Goal: Information Seeking & Learning: Learn about a topic

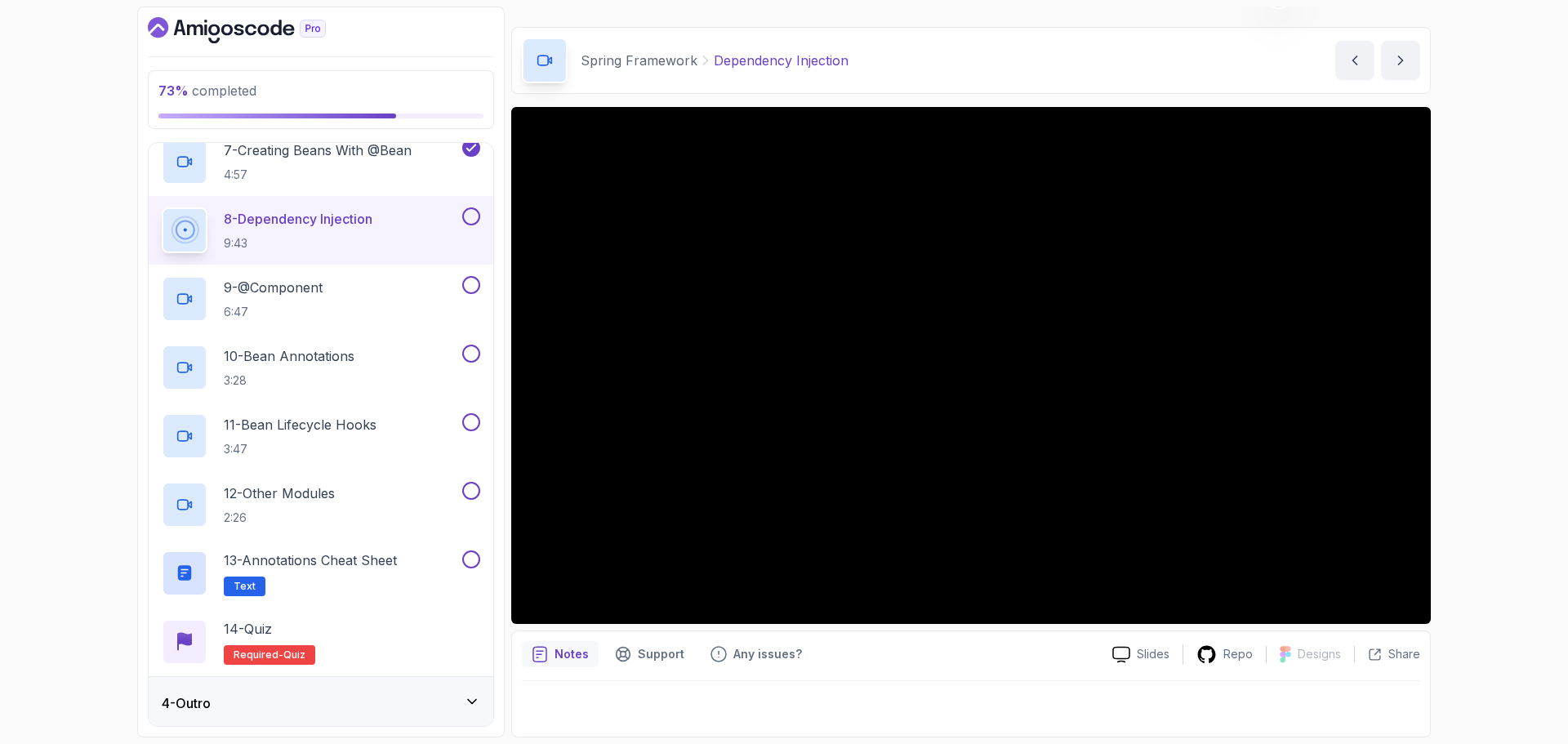
scroll to position [588, 0]
click at [470, 689] on div "4 - Outro" at bounding box center [321, 700] width 344 height 52
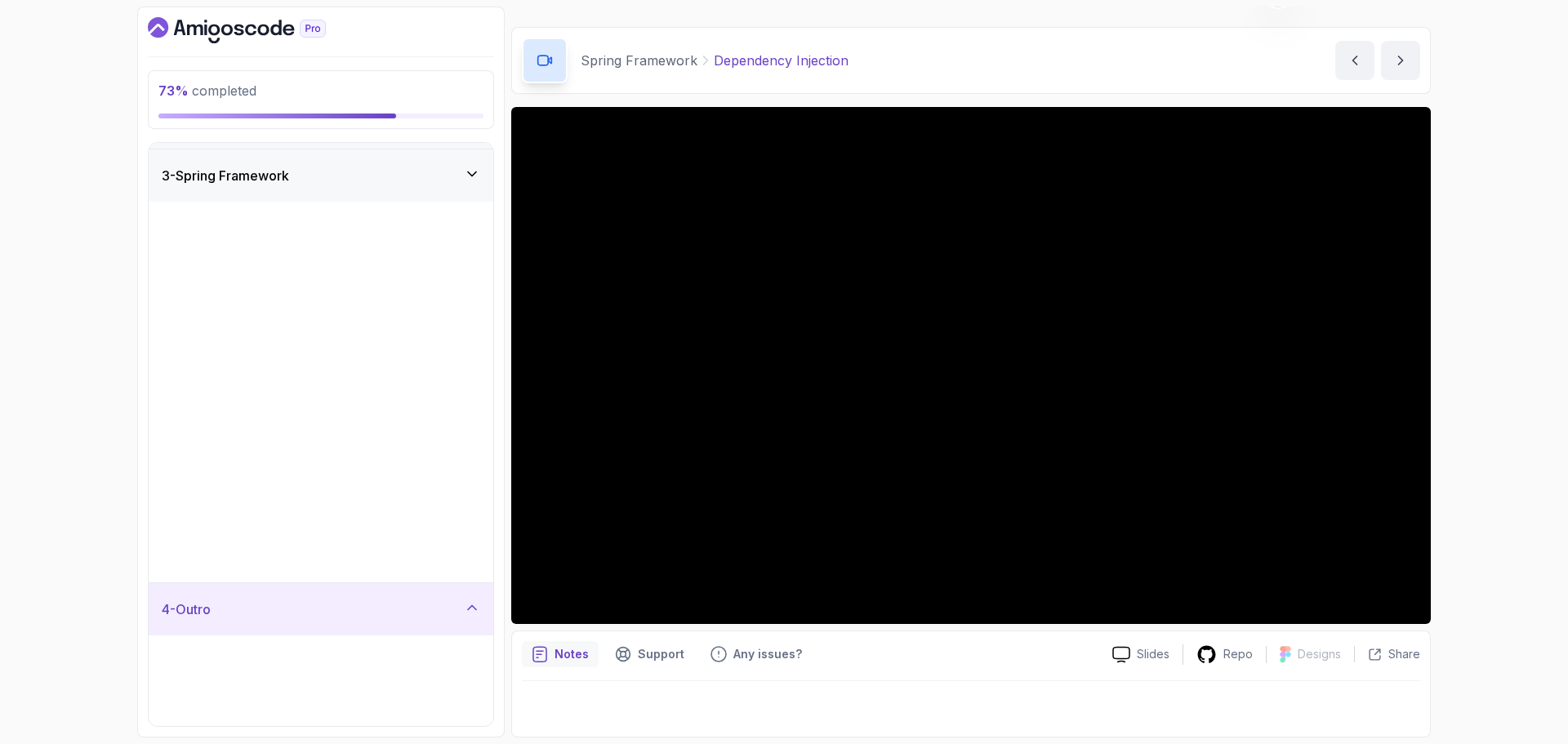
scroll to position [0, 0]
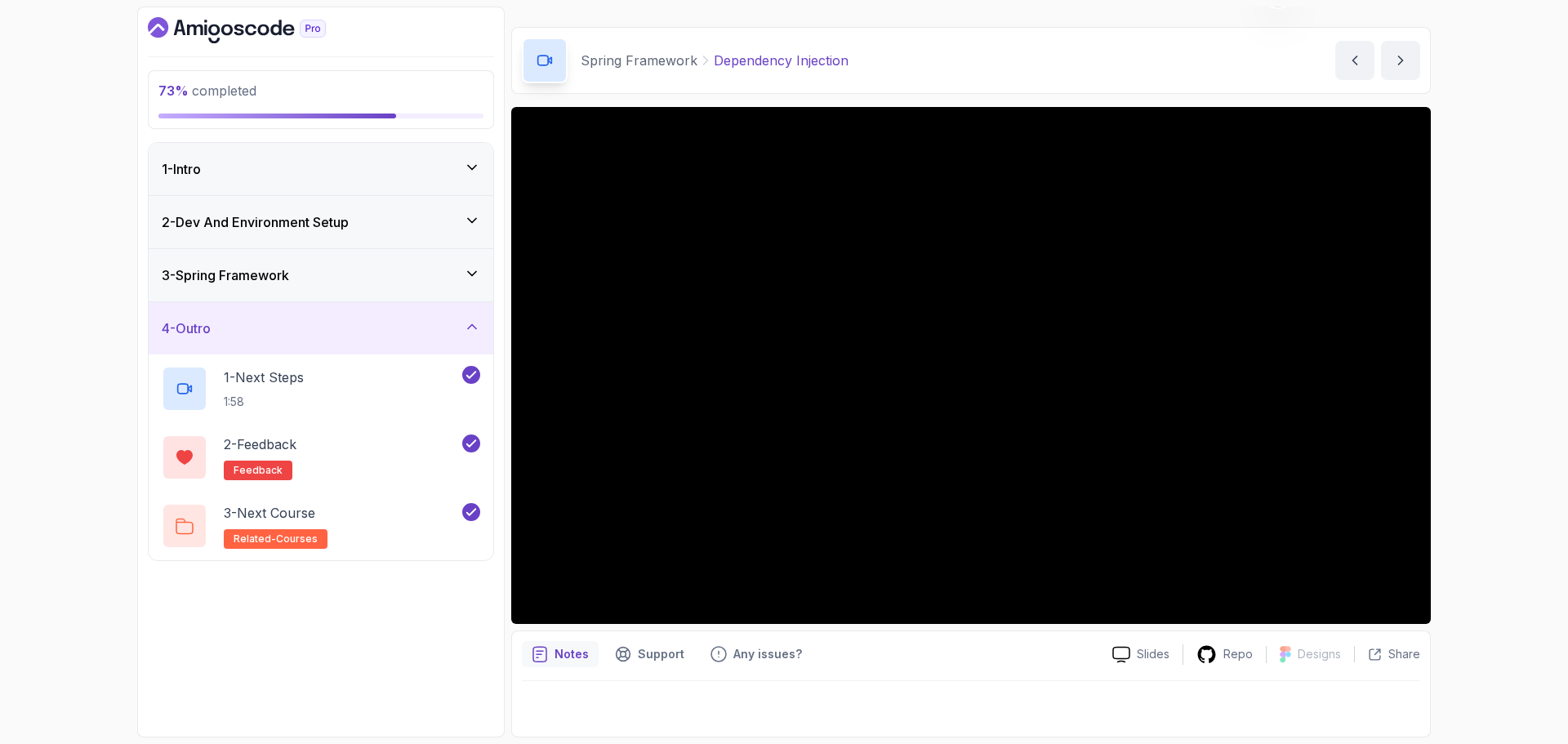
click at [457, 309] on div "4 - Outro" at bounding box center [321, 328] width 344 height 52
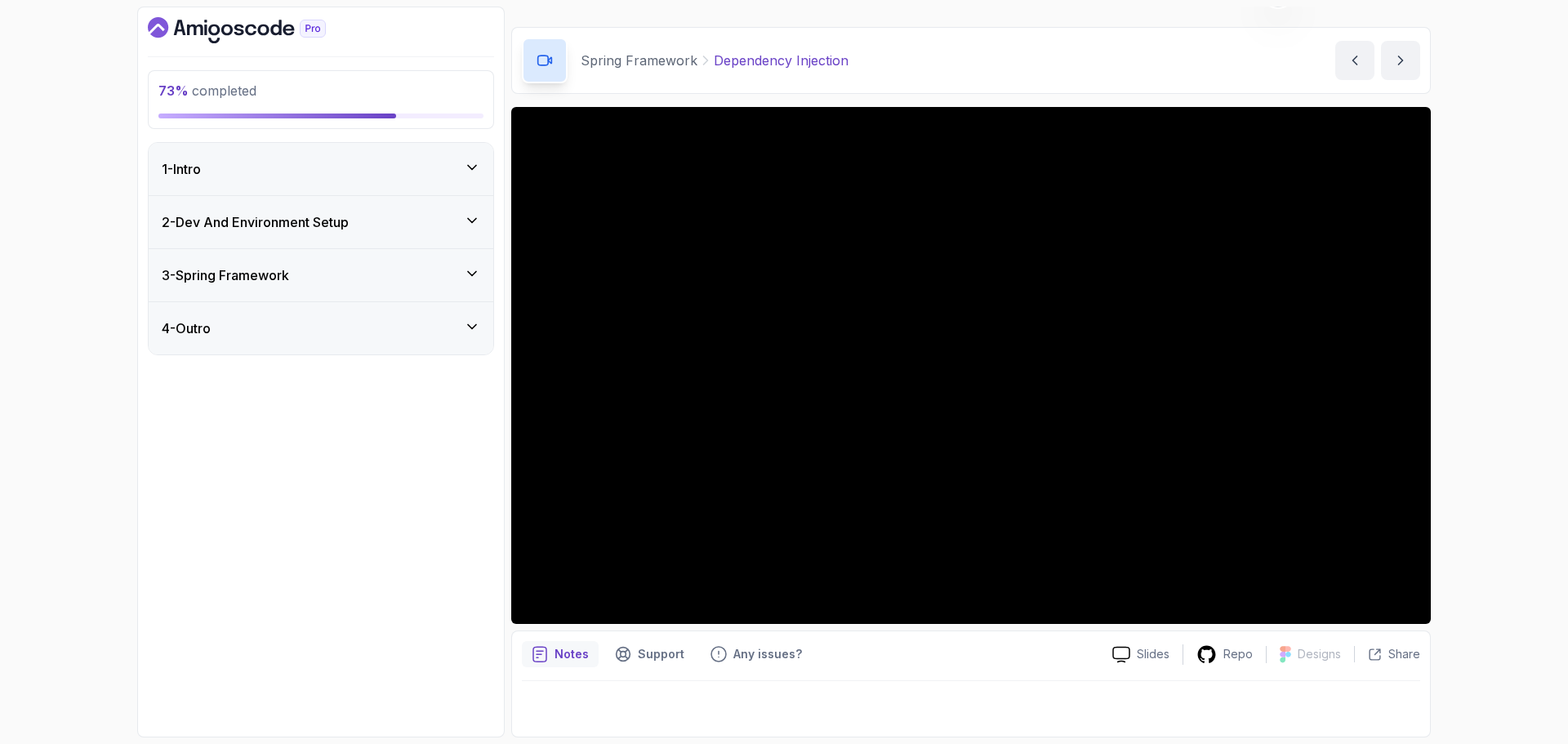
click at [476, 274] on icon at bounding box center [472, 273] width 16 height 16
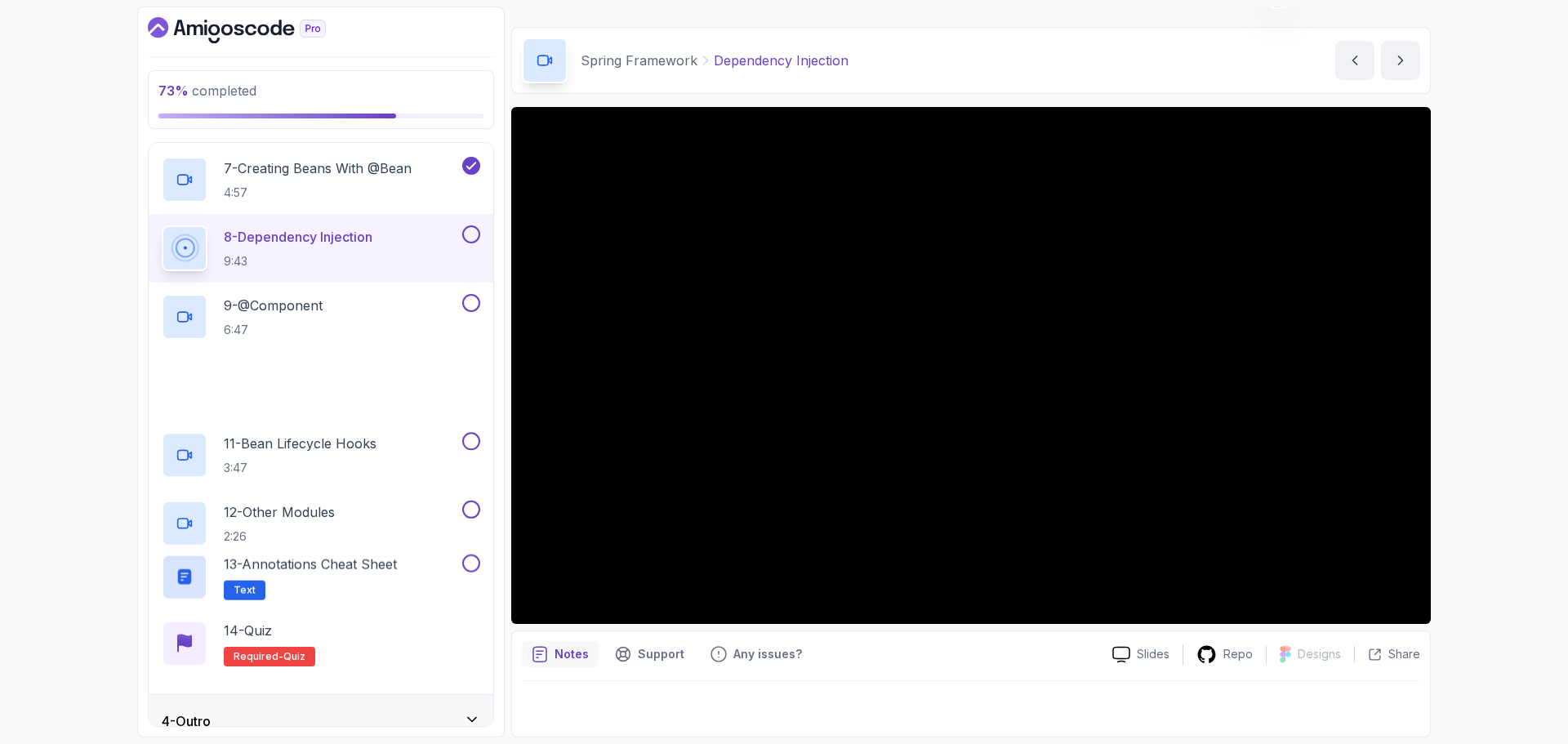
scroll to position [572, 0]
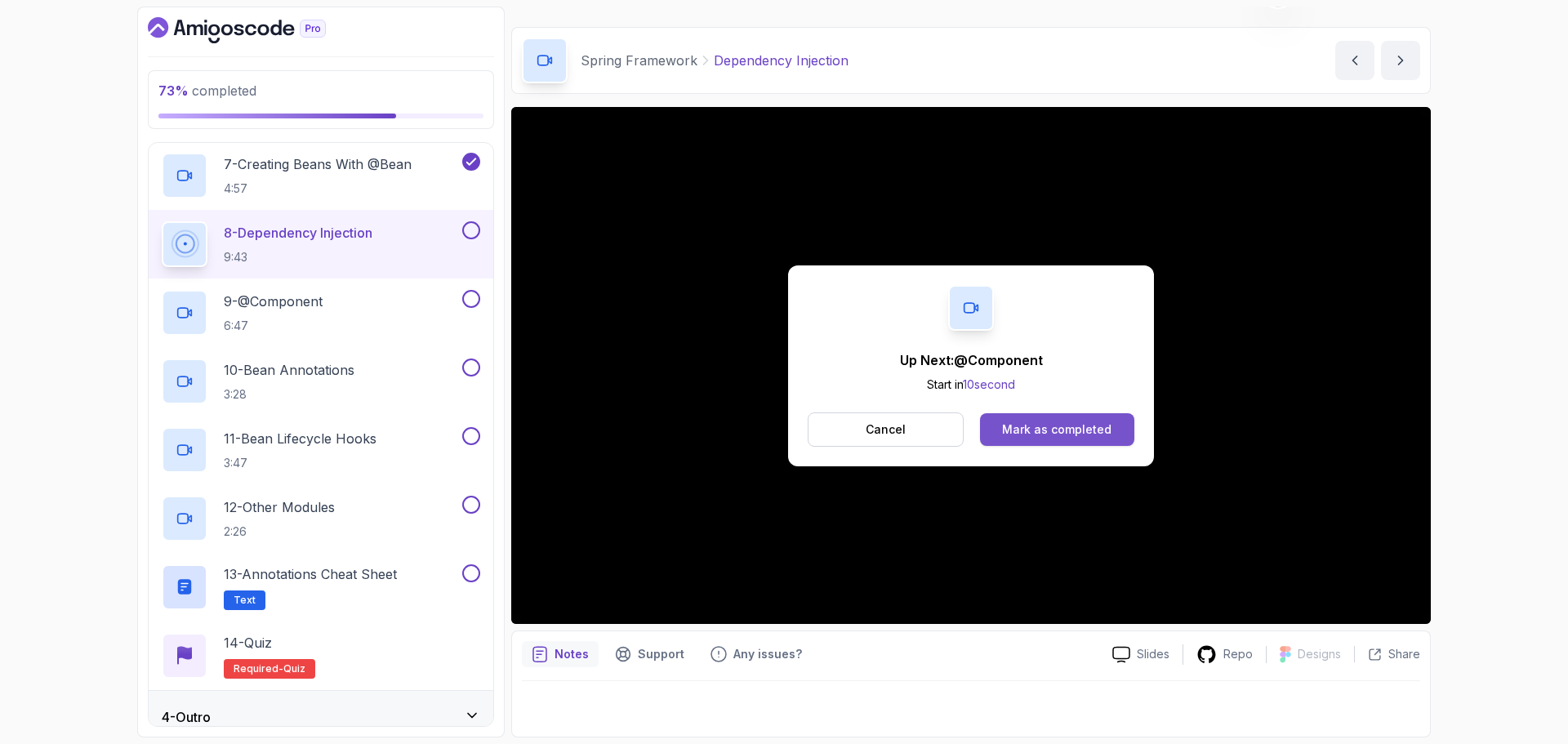
click at [1097, 429] on div "Mark as completed" at bounding box center [1056, 430] width 109 height 16
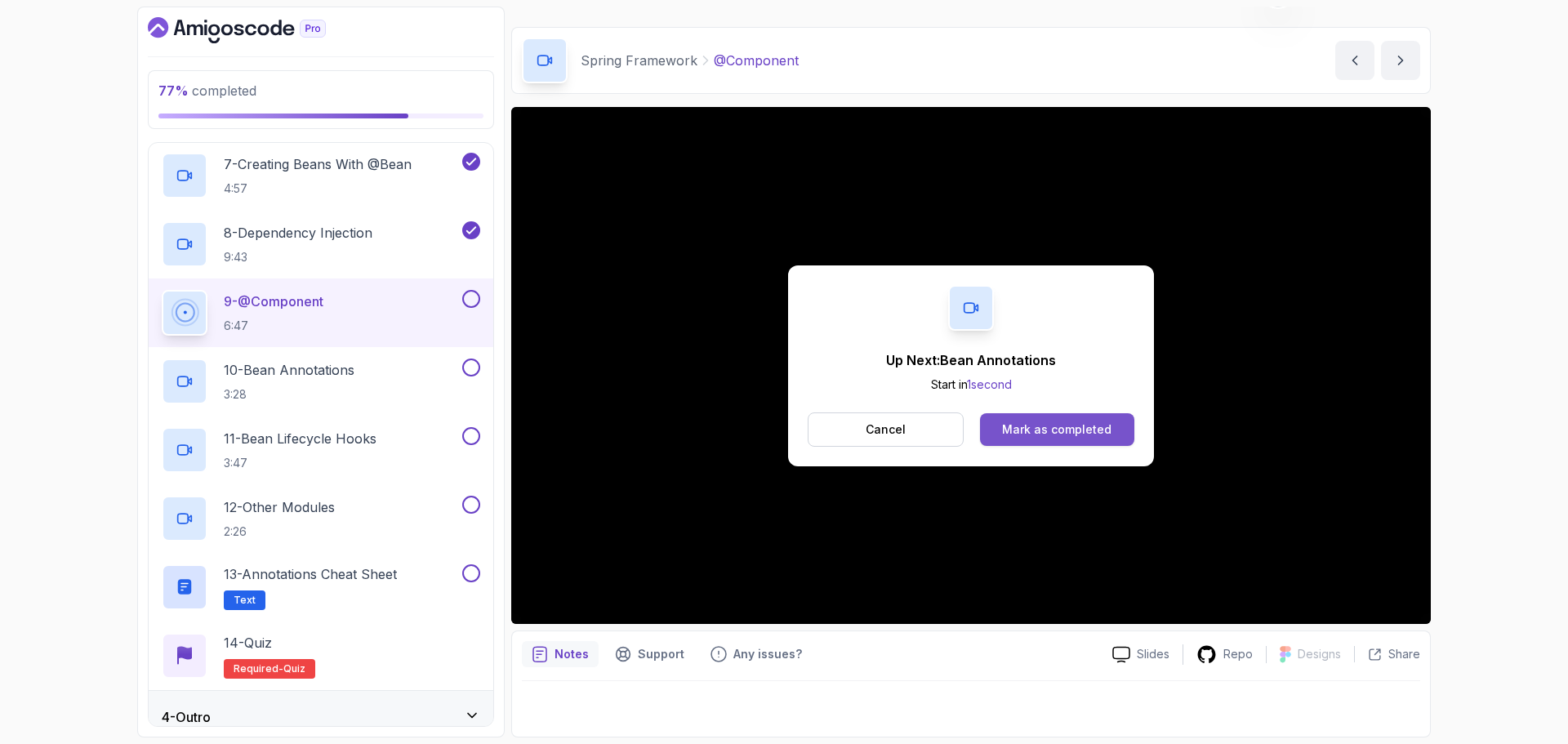
click at [1080, 428] on div "Mark as completed" at bounding box center [1056, 430] width 109 height 16
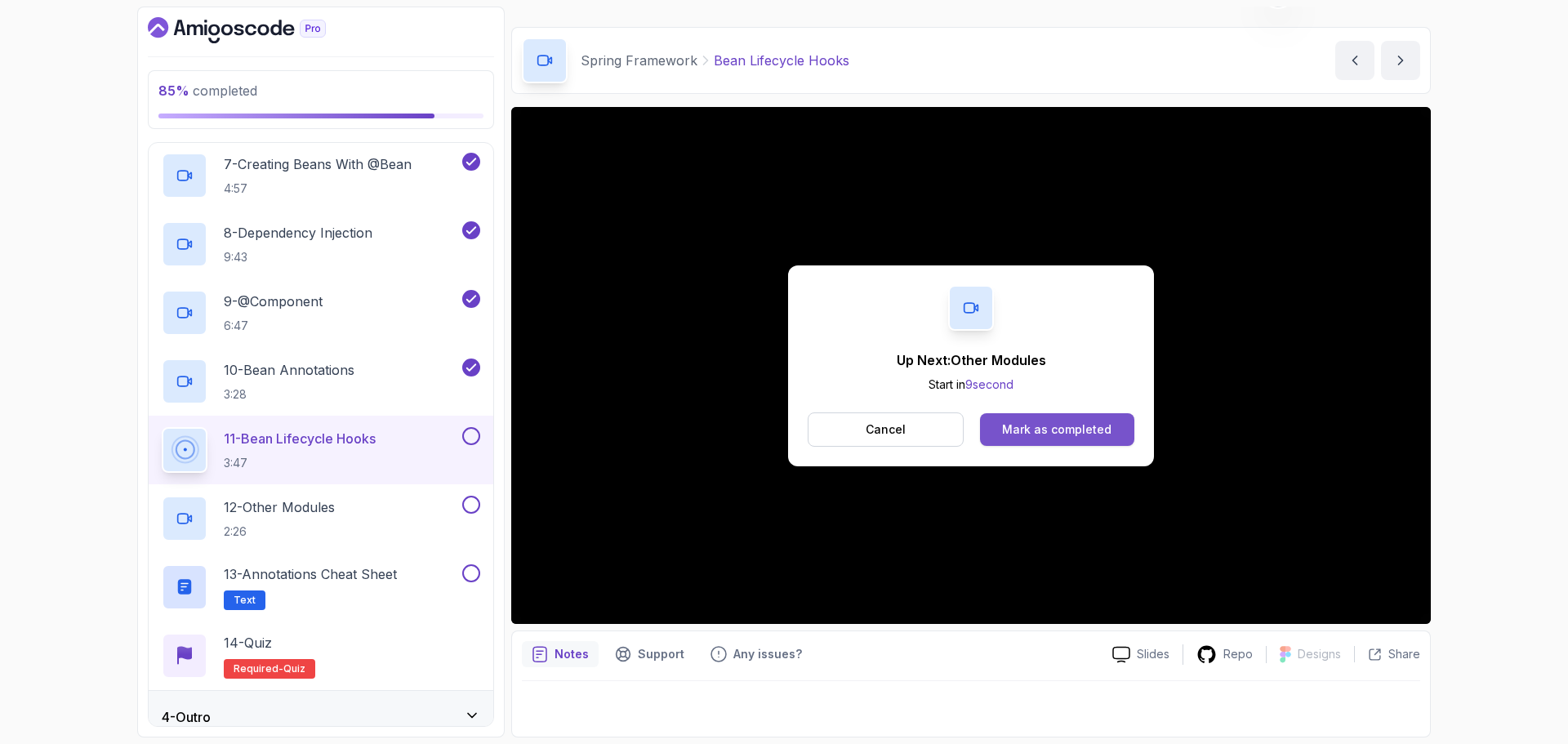
click at [1082, 424] on div "Mark as completed" at bounding box center [1056, 430] width 109 height 16
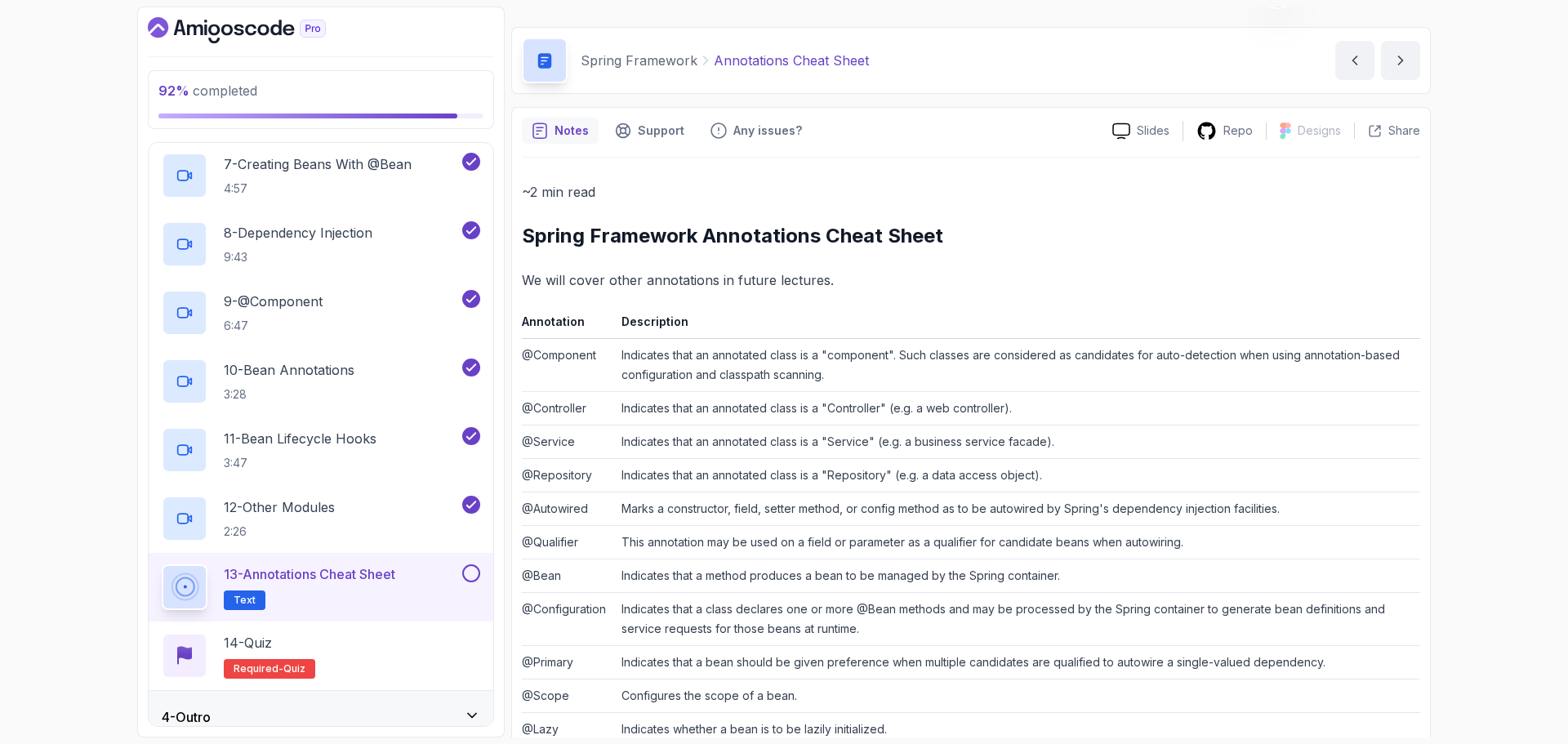
click at [485, 574] on div "13 - Annotations Cheat Sheet Text" at bounding box center [321, 587] width 344 height 69
click at [475, 575] on button at bounding box center [471, 573] width 18 height 18
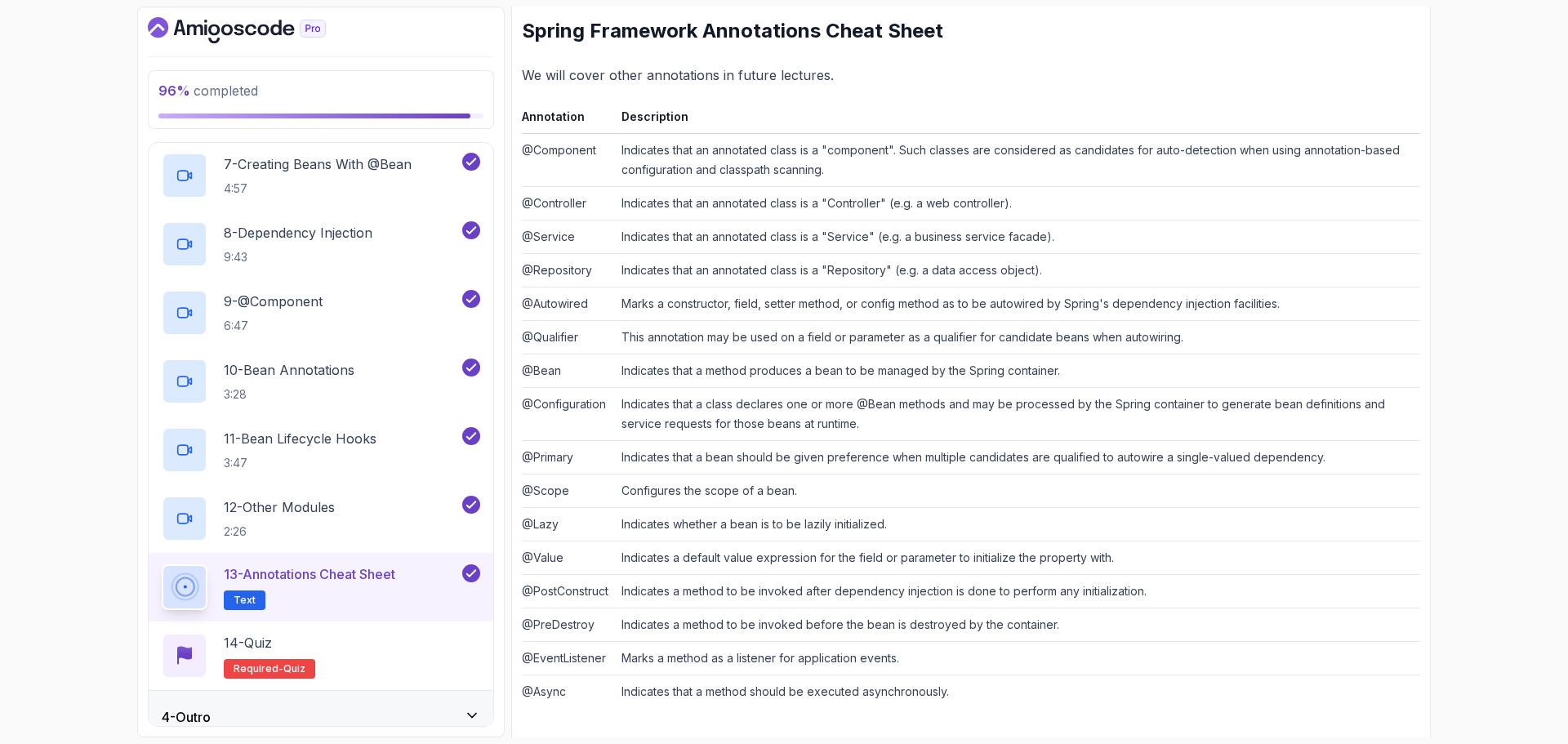
scroll to position [248, 0]
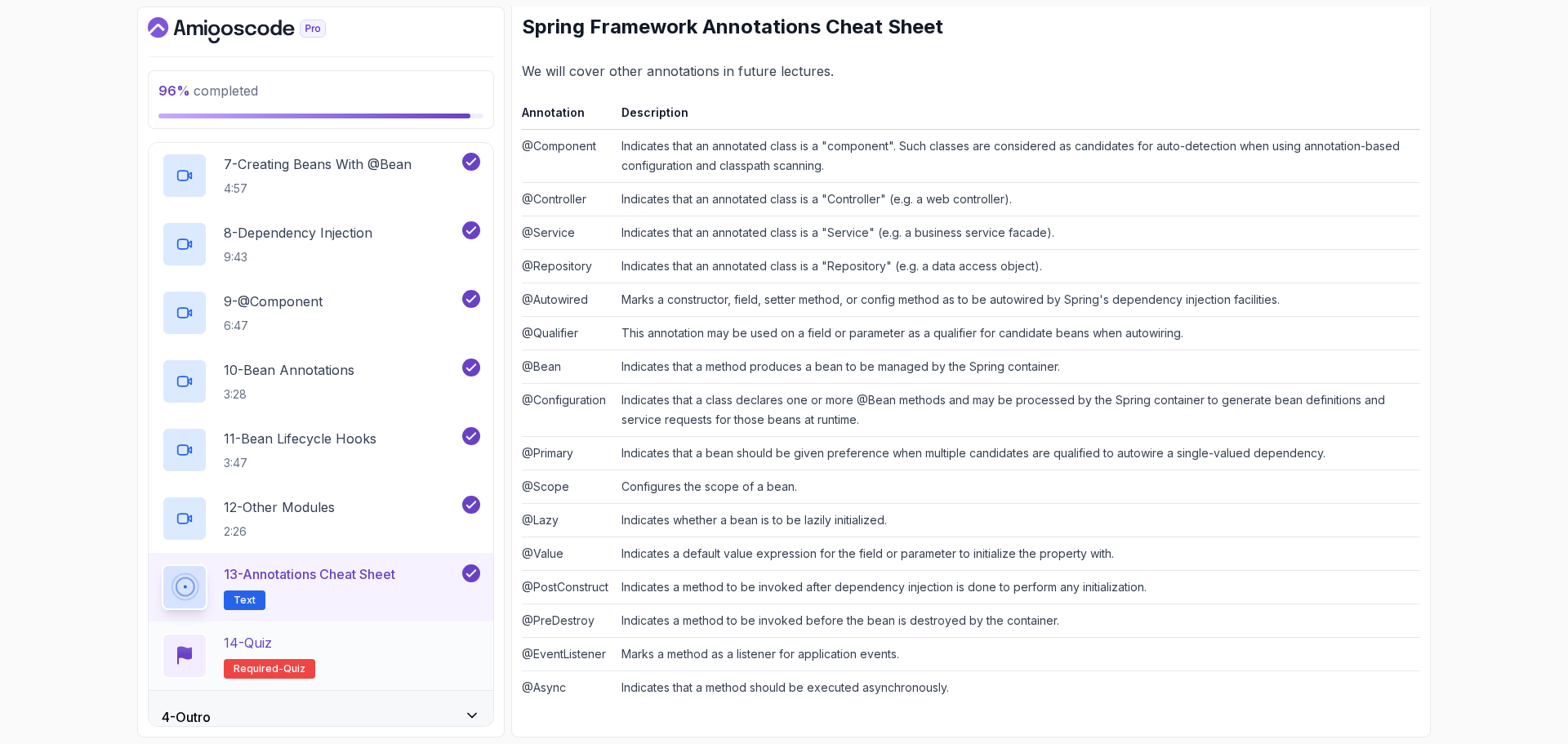
click at [318, 651] on div "14 - Quiz Required- quiz" at bounding box center [320, 655] width 318 height 45
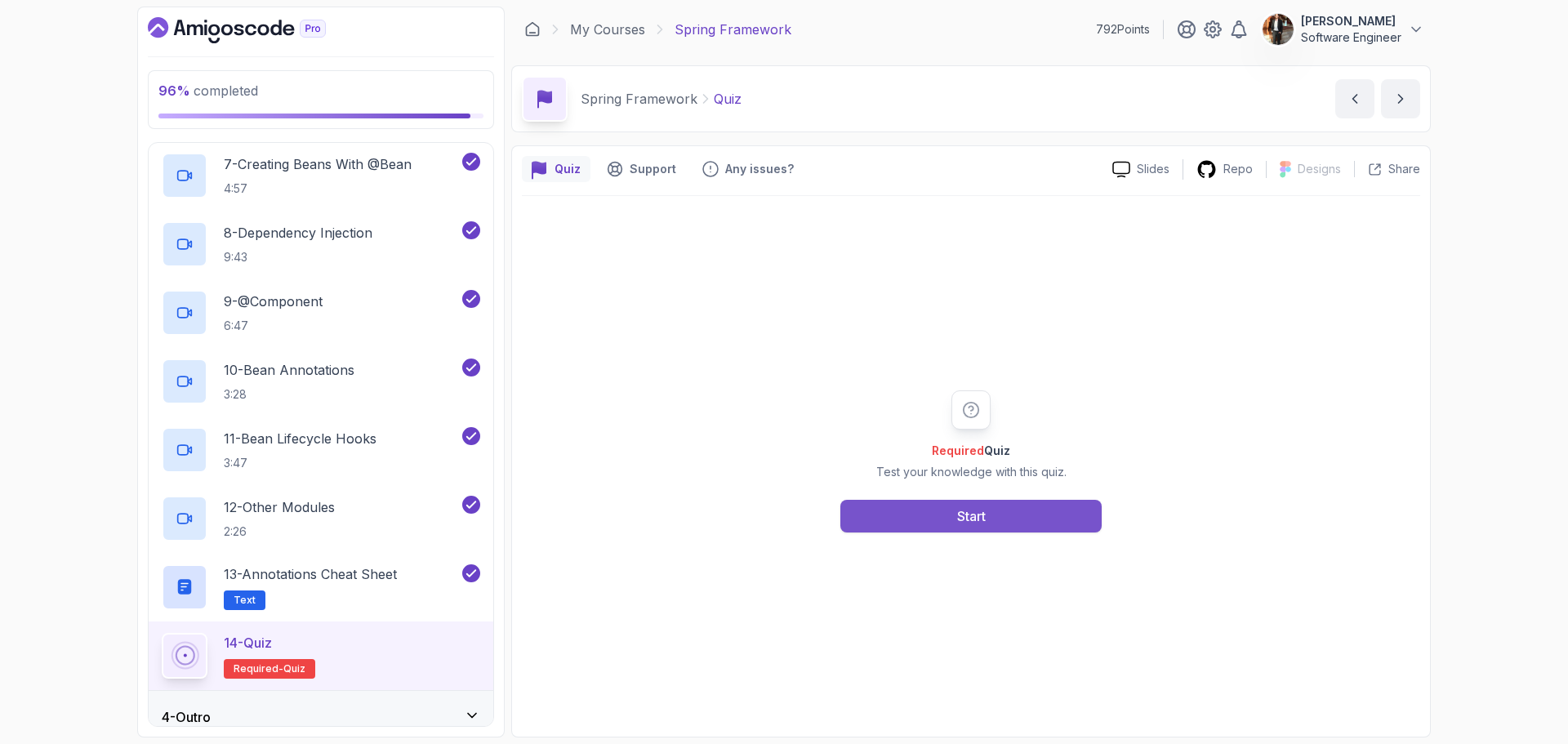
click at [889, 523] on button "Start" at bounding box center [971, 517] width 261 height 33
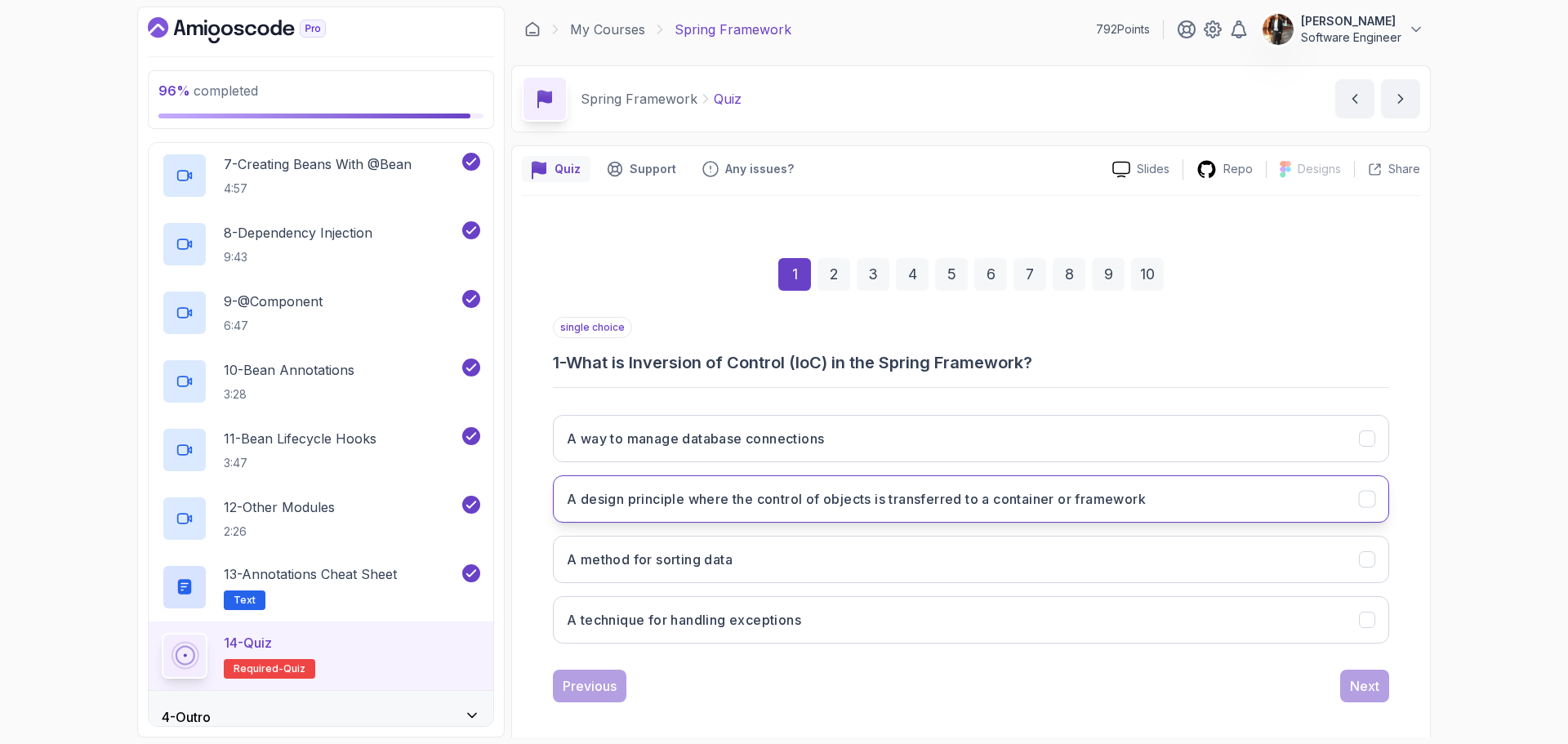
click at [767, 504] on h3 "A design principle where the control of objects is transferred to a container o…" at bounding box center [856, 499] width 579 height 19
click at [1371, 685] on div "Next" at bounding box center [1365, 686] width 29 height 19
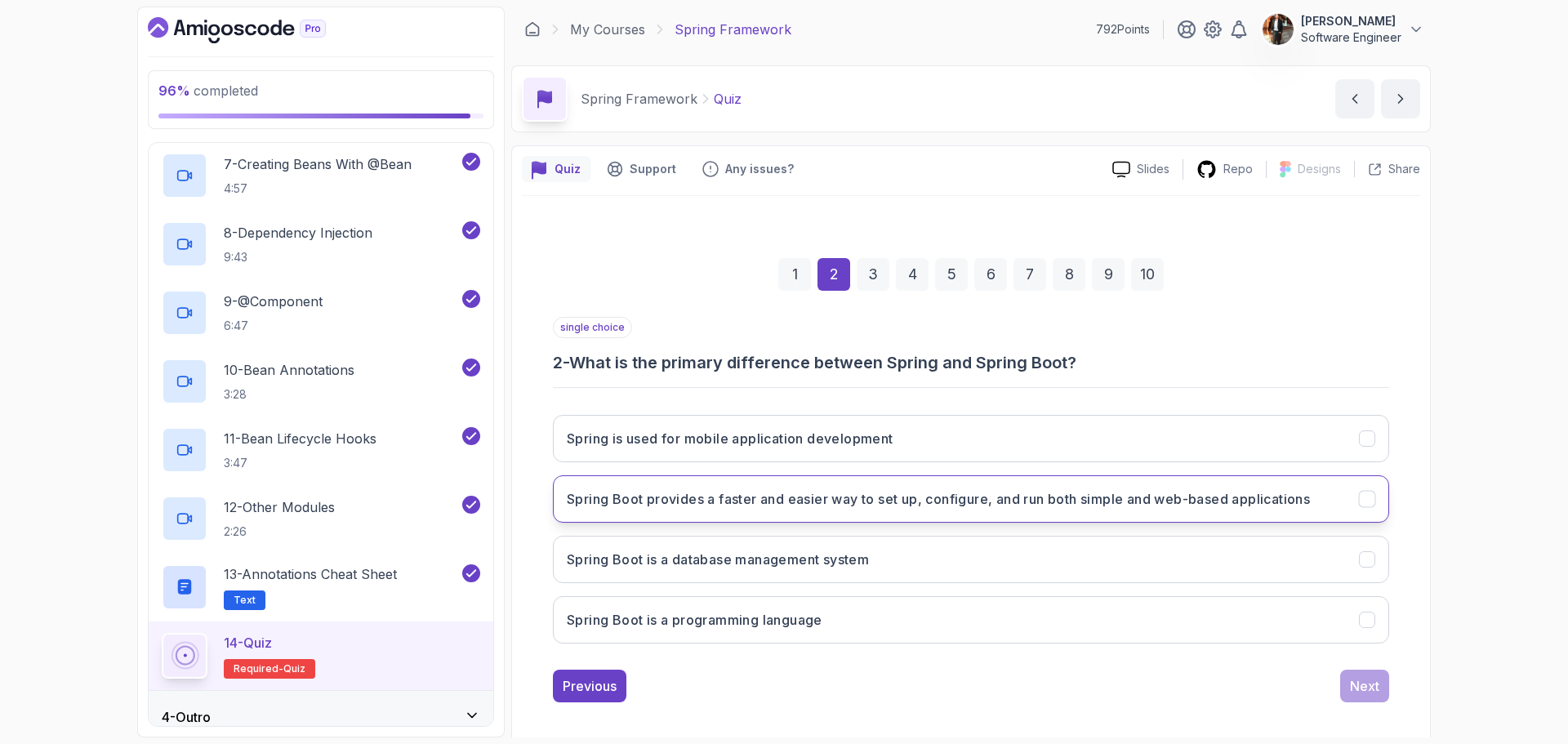
click at [613, 515] on button "Spring Boot provides a faster and easier way to set up, configure, and run both…" at bounding box center [971, 498] width 836 height 47
click at [1350, 693] on div "Next" at bounding box center [1365, 686] width 29 height 19
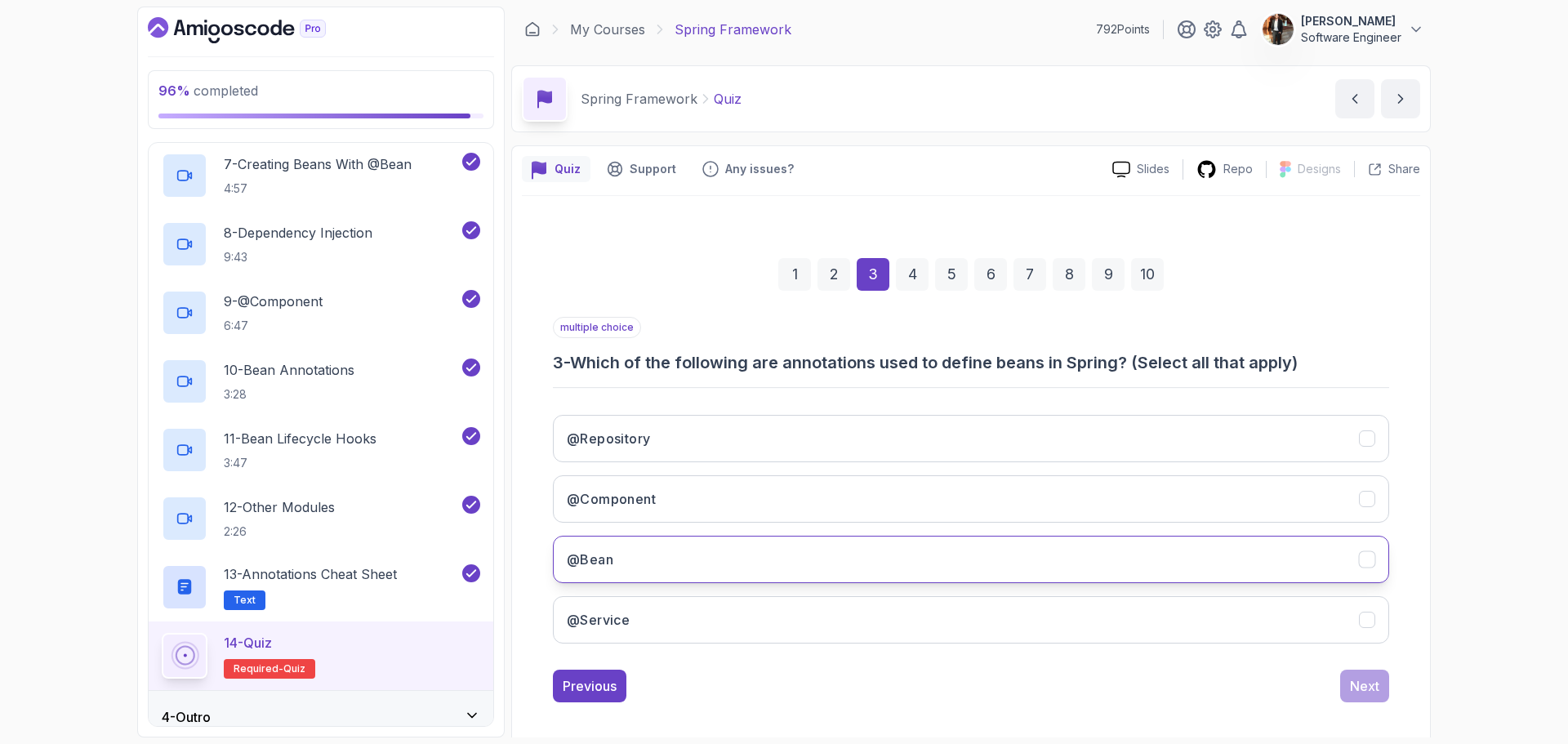
click at [668, 560] on button "@Bean" at bounding box center [971, 559] width 836 height 47
click at [668, 498] on button "@Component" at bounding box center [971, 498] width 836 height 47
click at [668, 464] on div "@Repository @Component @Bean @Service" at bounding box center [971, 528] width 836 height 254
drag, startPoint x: 678, startPoint y: 450, endPoint x: 685, endPoint y: 523, distance: 73.3
click at [679, 450] on button "@Repository" at bounding box center [971, 438] width 836 height 47
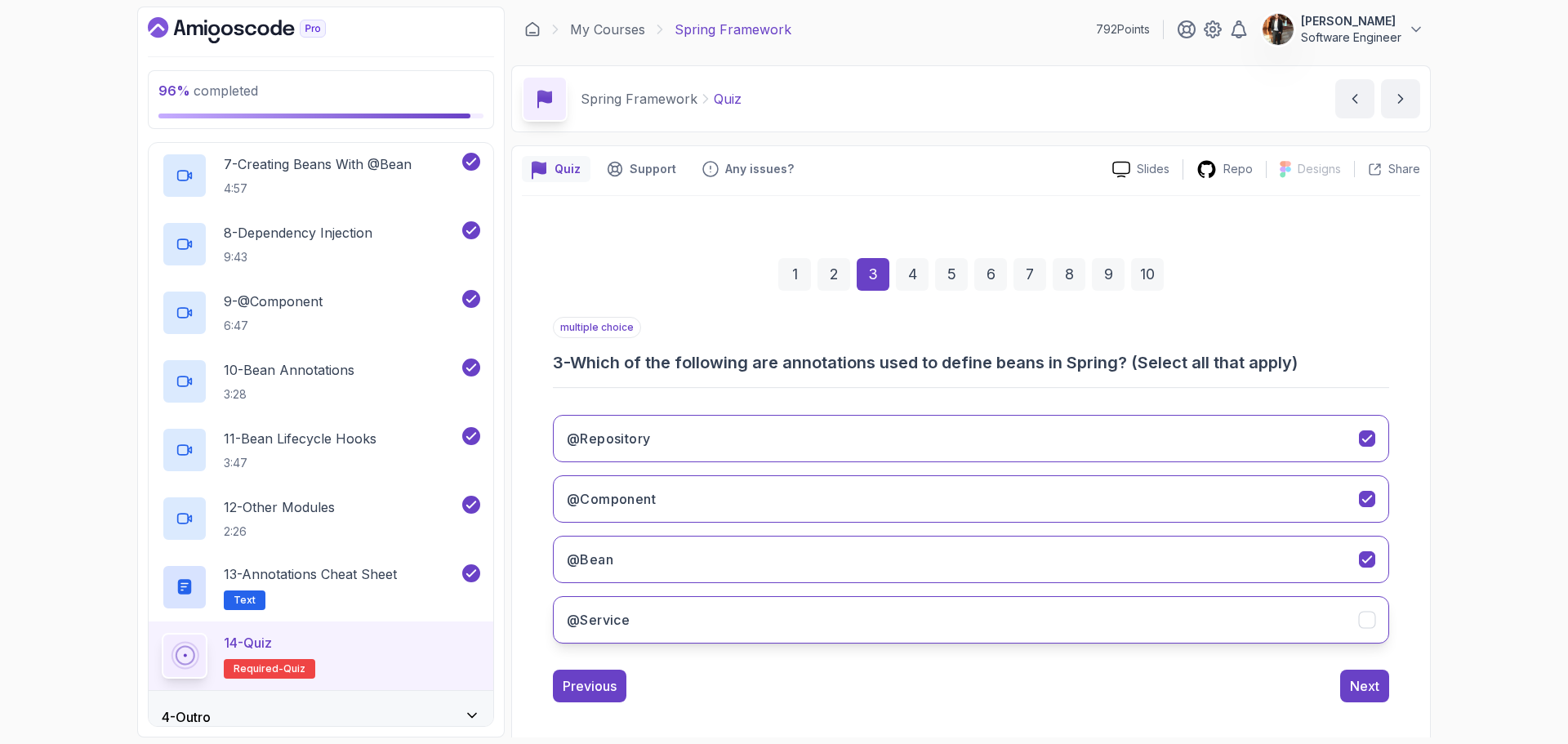
click at [690, 615] on button "@Service" at bounding box center [971, 619] width 836 height 47
click at [1366, 675] on button "Next" at bounding box center [1364, 686] width 49 height 33
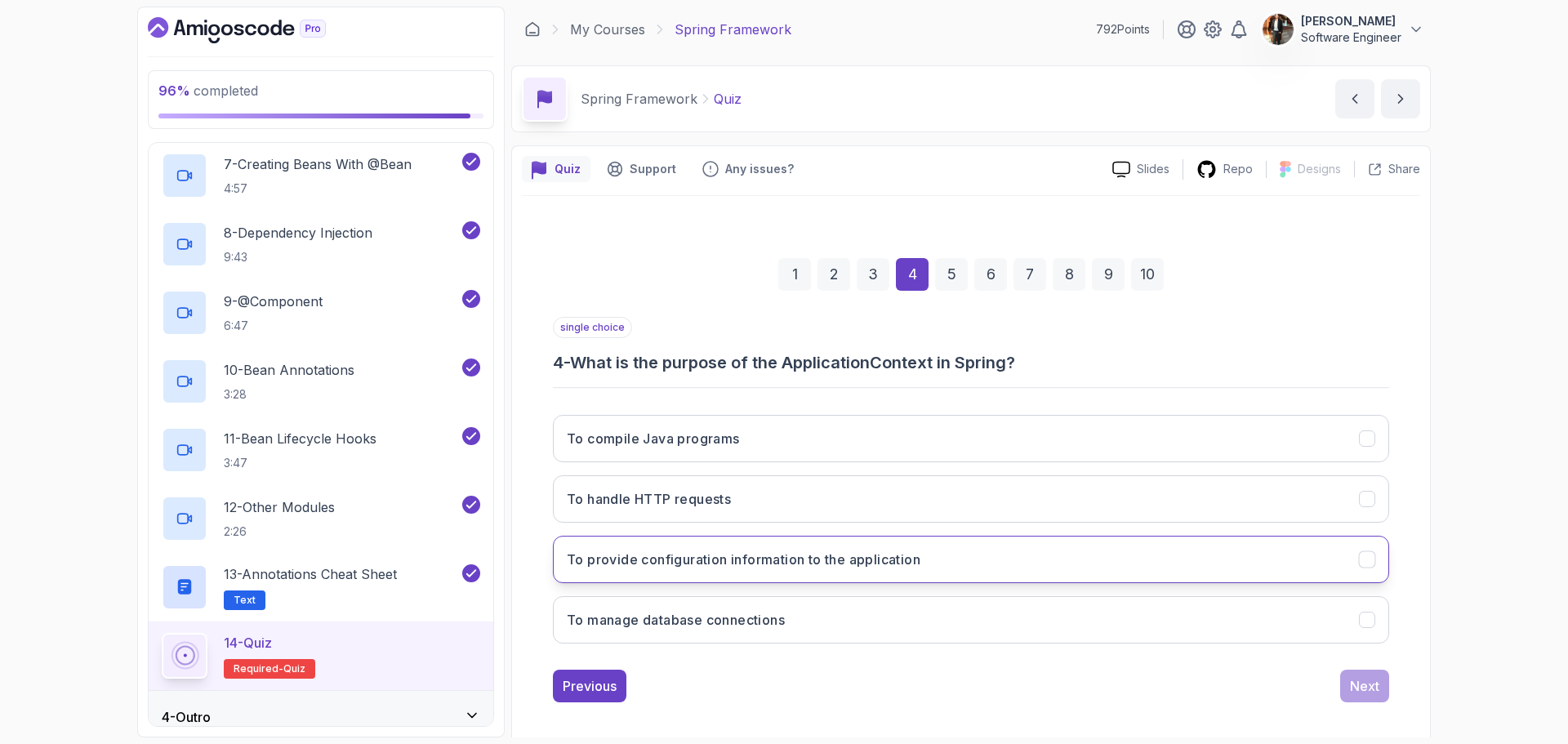
click at [709, 567] on h3 "To provide configuration information to the application" at bounding box center [744, 559] width 354 height 19
click at [1353, 693] on div "Next" at bounding box center [1365, 686] width 29 height 19
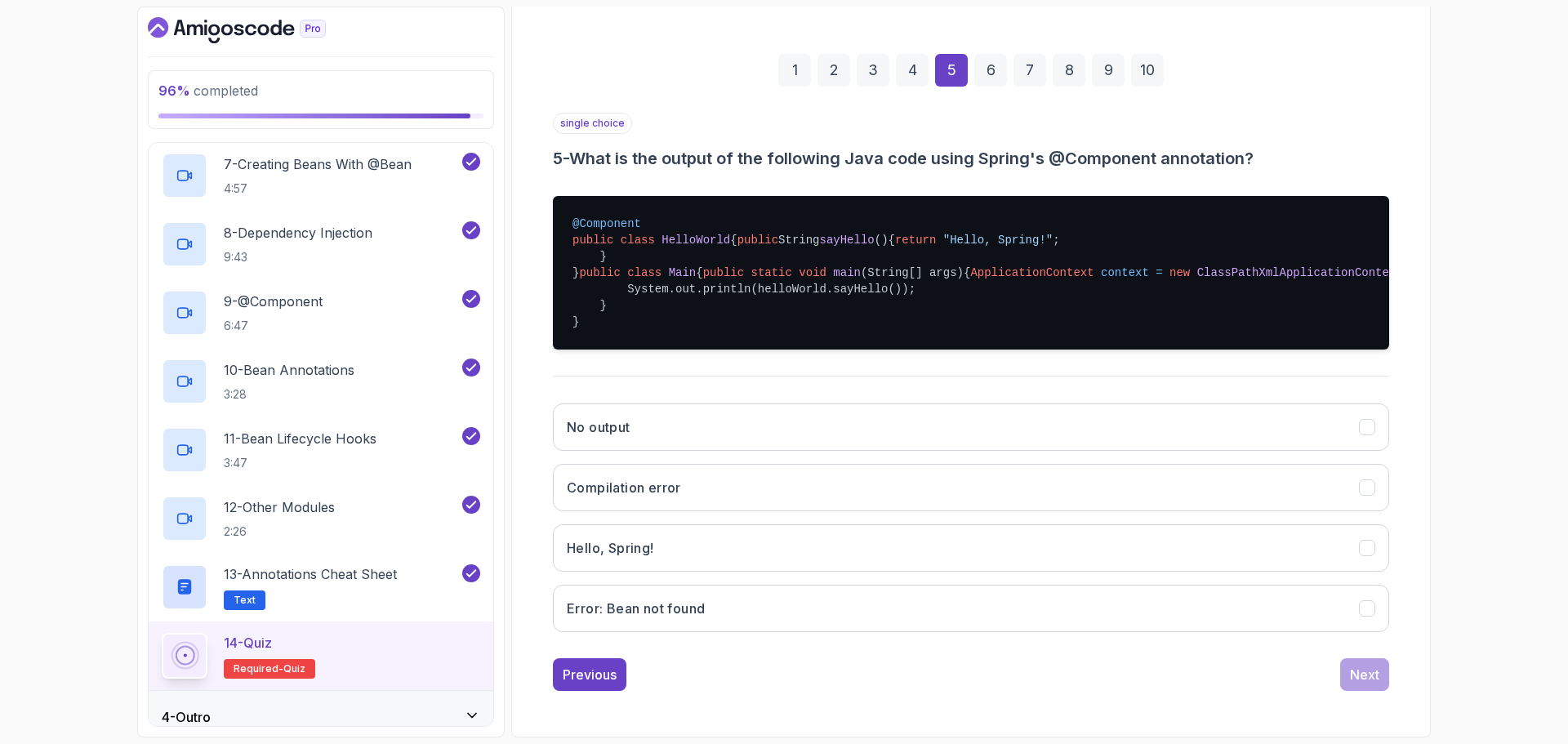
scroll to position [318, 0]
click at [695, 544] on button "Hello, Spring!" at bounding box center [971, 548] width 836 height 47
click at [1363, 670] on div "Next" at bounding box center [1365, 674] width 29 height 19
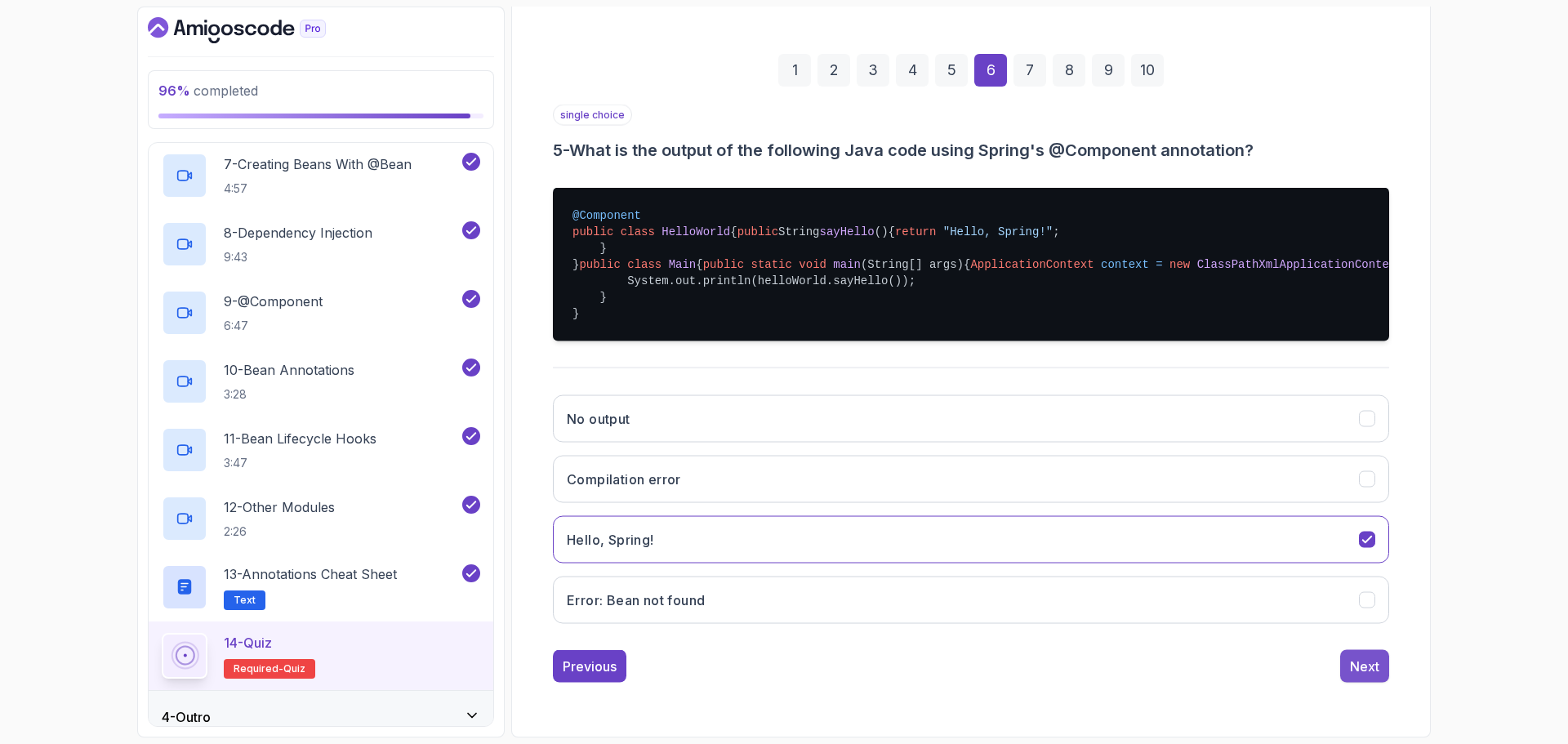
scroll to position [12, 0]
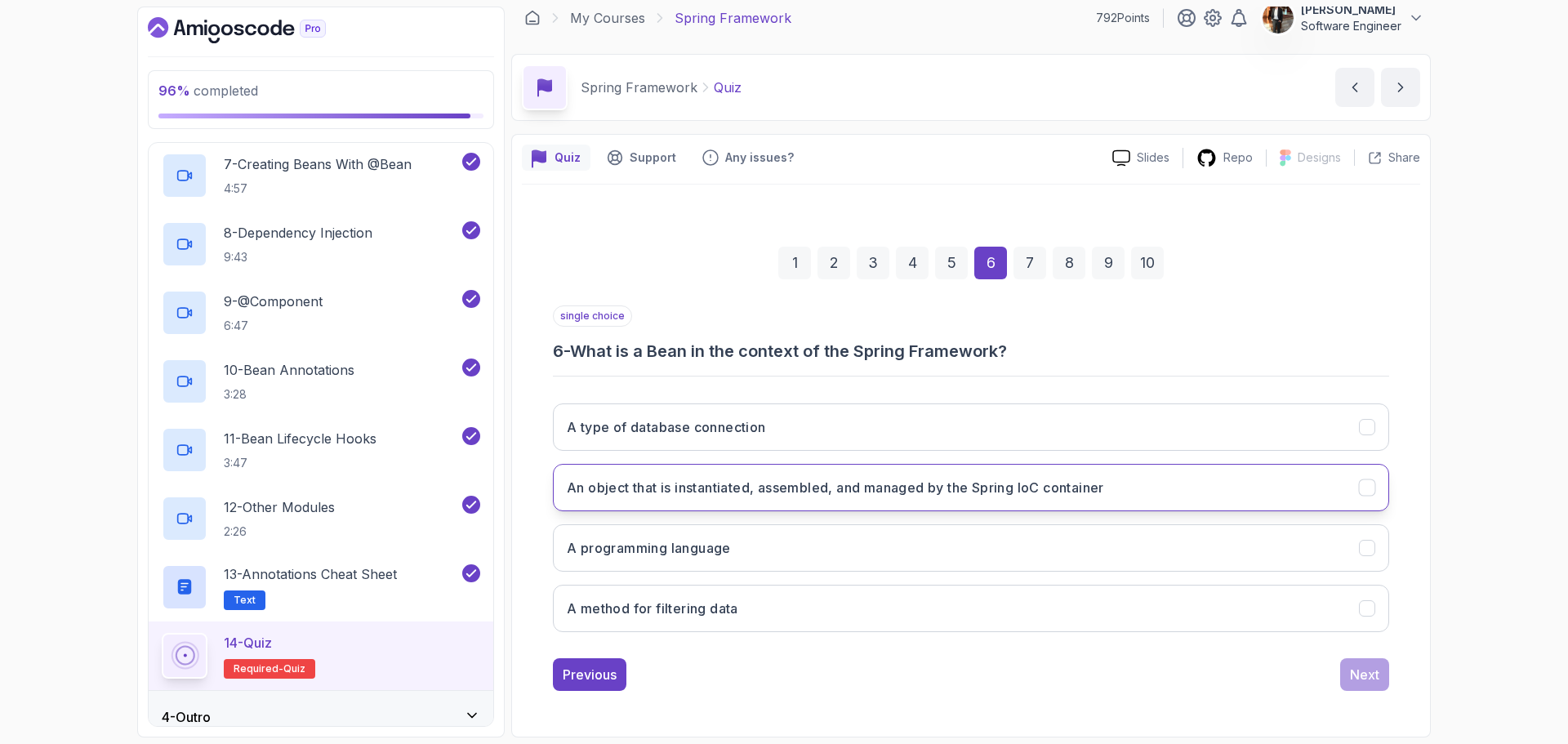
click at [844, 492] on h3 "An object that is instantiated, assembled, and managed by the Spring IoC contai…" at bounding box center [836, 488] width 538 height 19
click at [1355, 678] on div "Next" at bounding box center [1365, 674] width 29 height 19
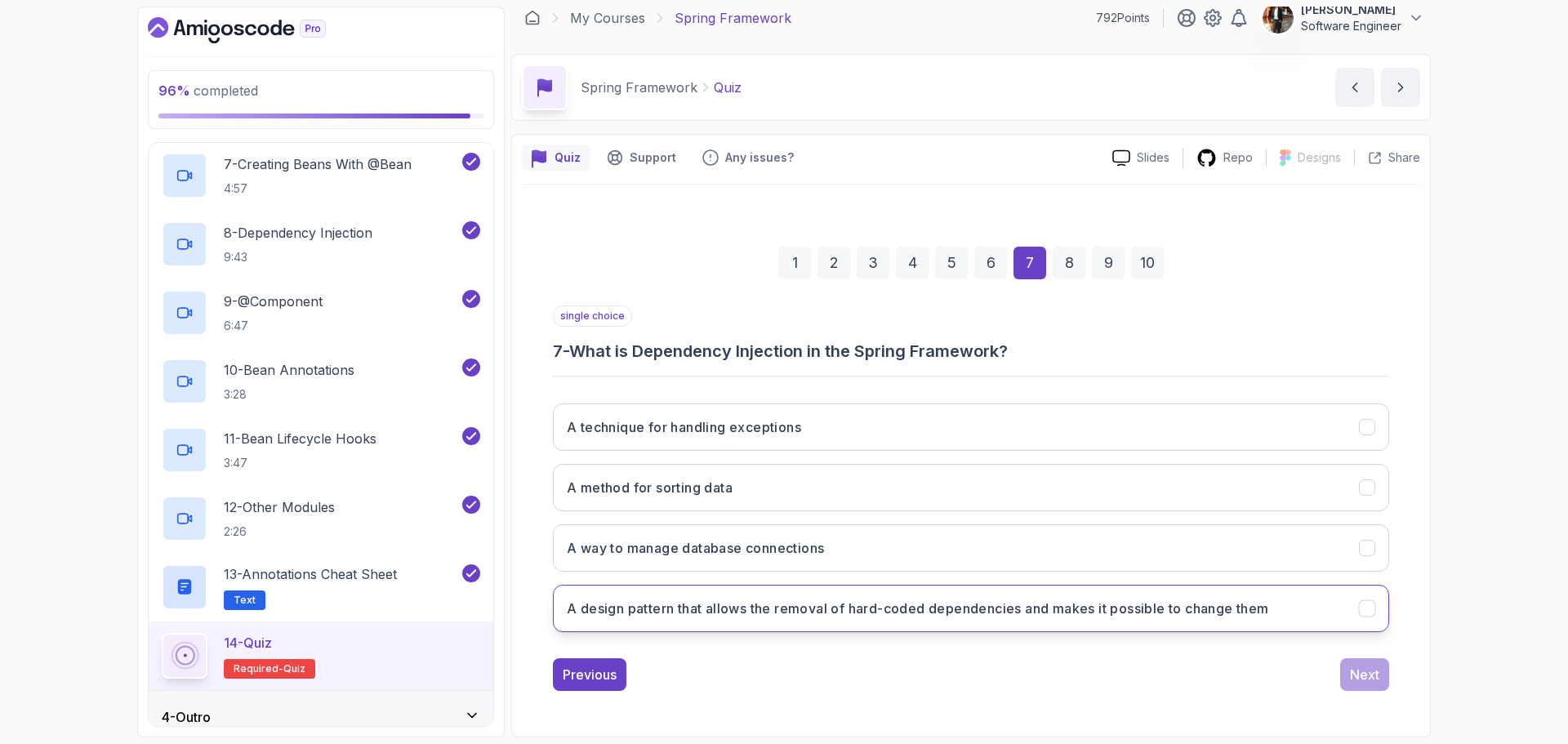
click at [864, 613] on h3 "A design pattern that allows the removal of hard-coded dependencies and makes i…" at bounding box center [918, 609] width 702 height 19
click at [1346, 679] on button "Next" at bounding box center [1364, 674] width 49 height 33
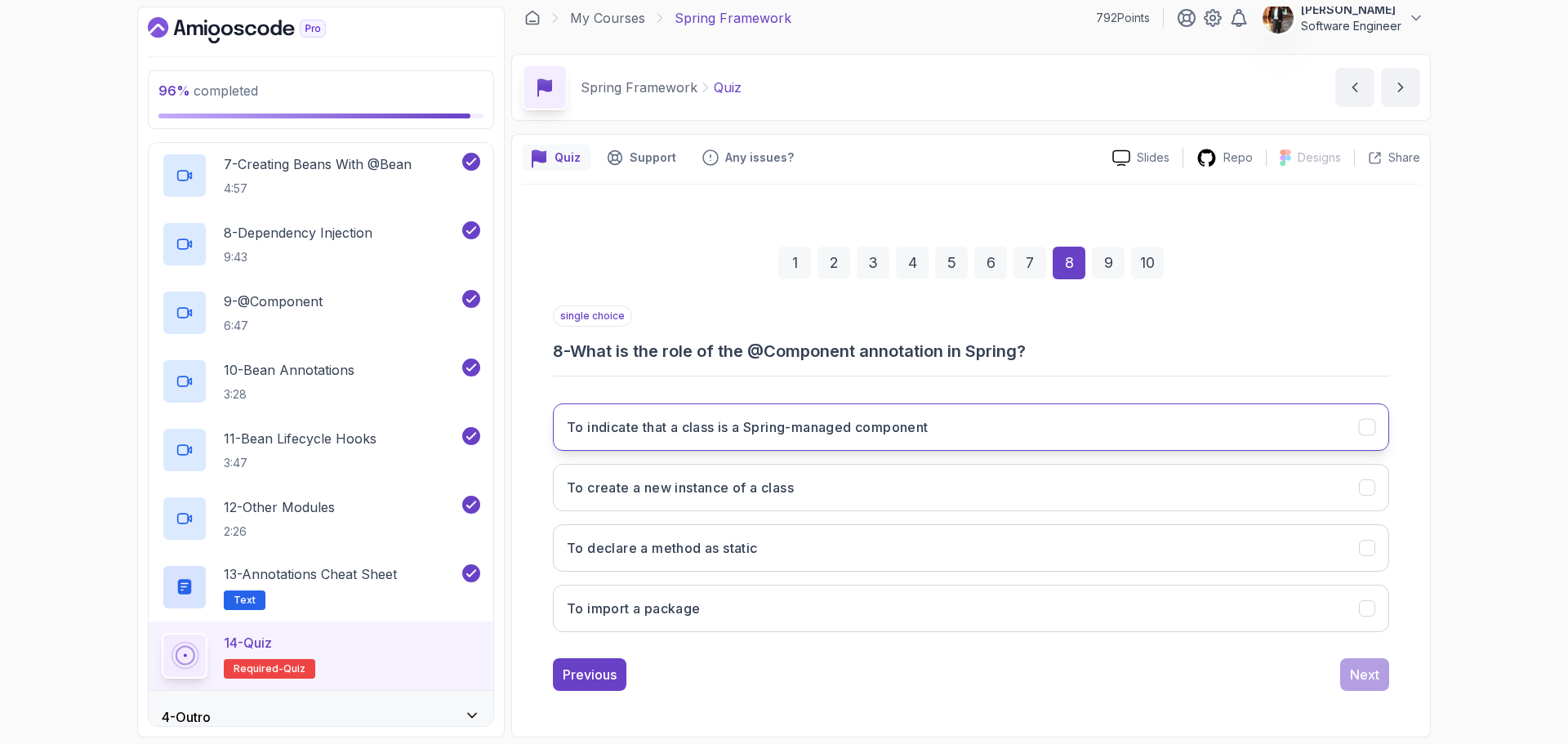
click at [747, 447] on button "To indicate that a class is a Spring-managed component" at bounding box center [971, 427] width 836 height 47
click at [1346, 671] on button "Next" at bounding box center [1364, 674] width 49 height 33
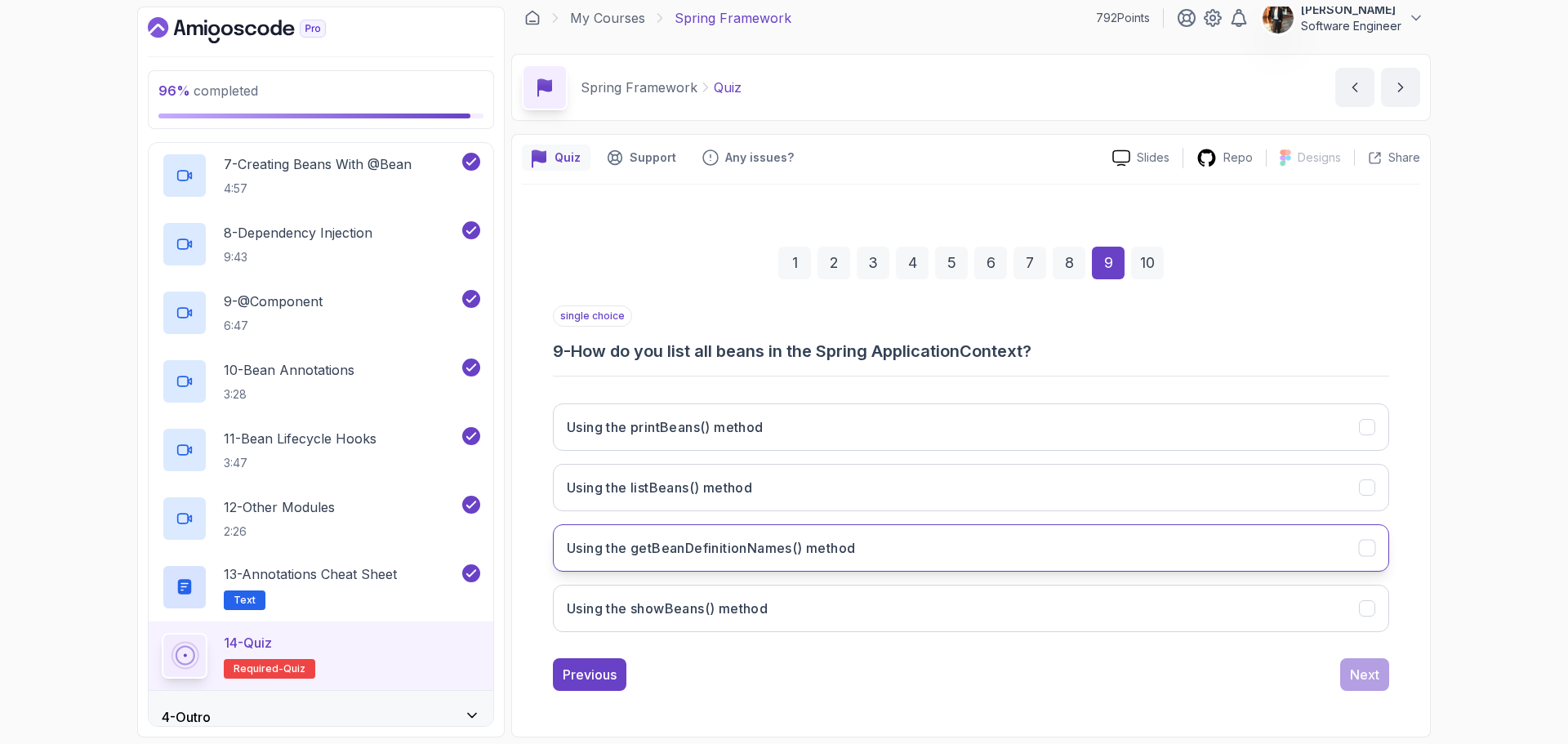
click at [846, 569] on button "Using the getBeanDefinitionNames() method" at bounding box center [971, 548] width 836 height 47
click at [1366, 673] on div "Next" at bounding box center [1365, 674] width 29 height 19
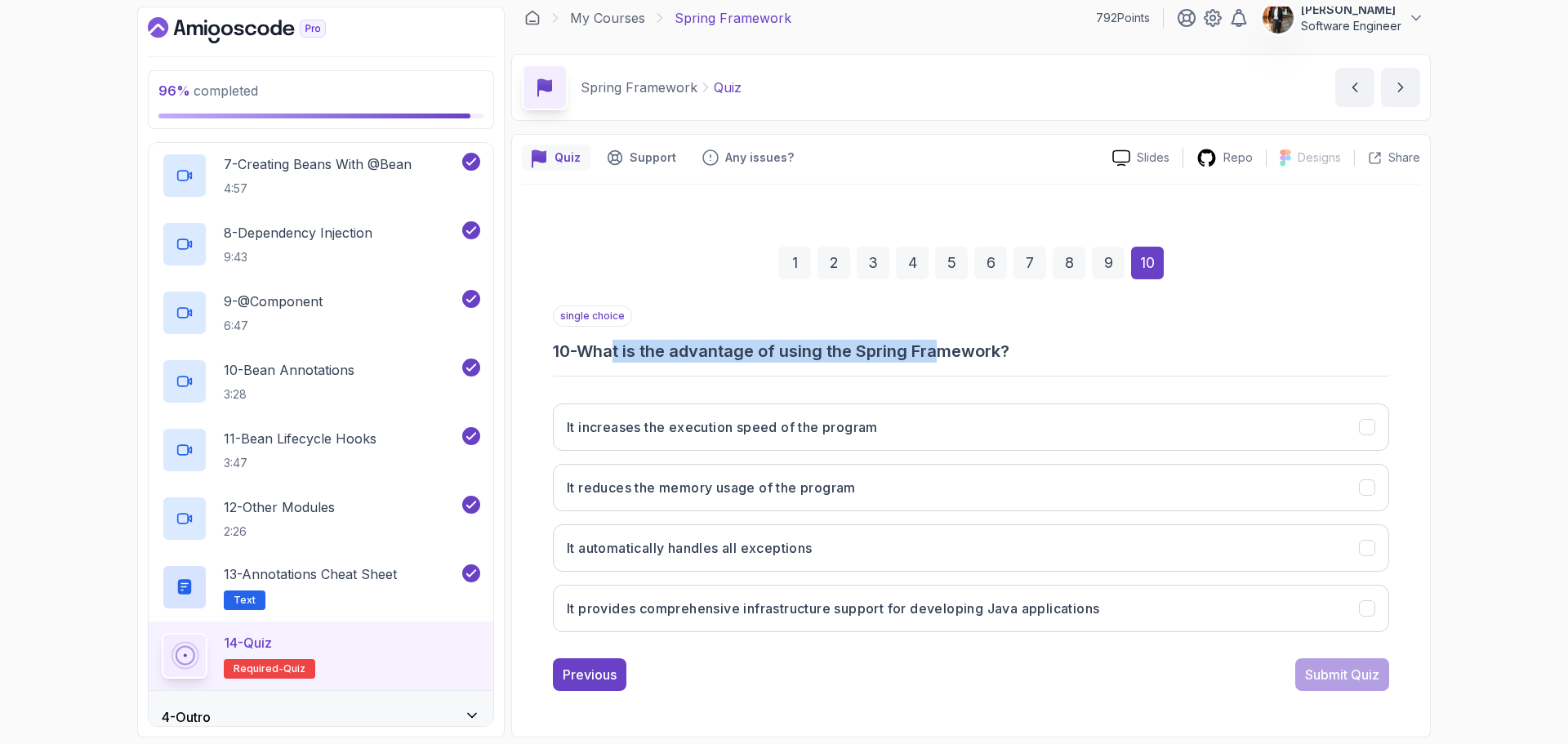
drag, startPoint x: 624, startPoint y: 356, endPoint x: 949, endPoint y: 354, distance: 325.0
click at [949, 354] on h3 "10 - What is the advantage of using the Spring Framework?" at bounding box center [971, 351] width 836 height 23
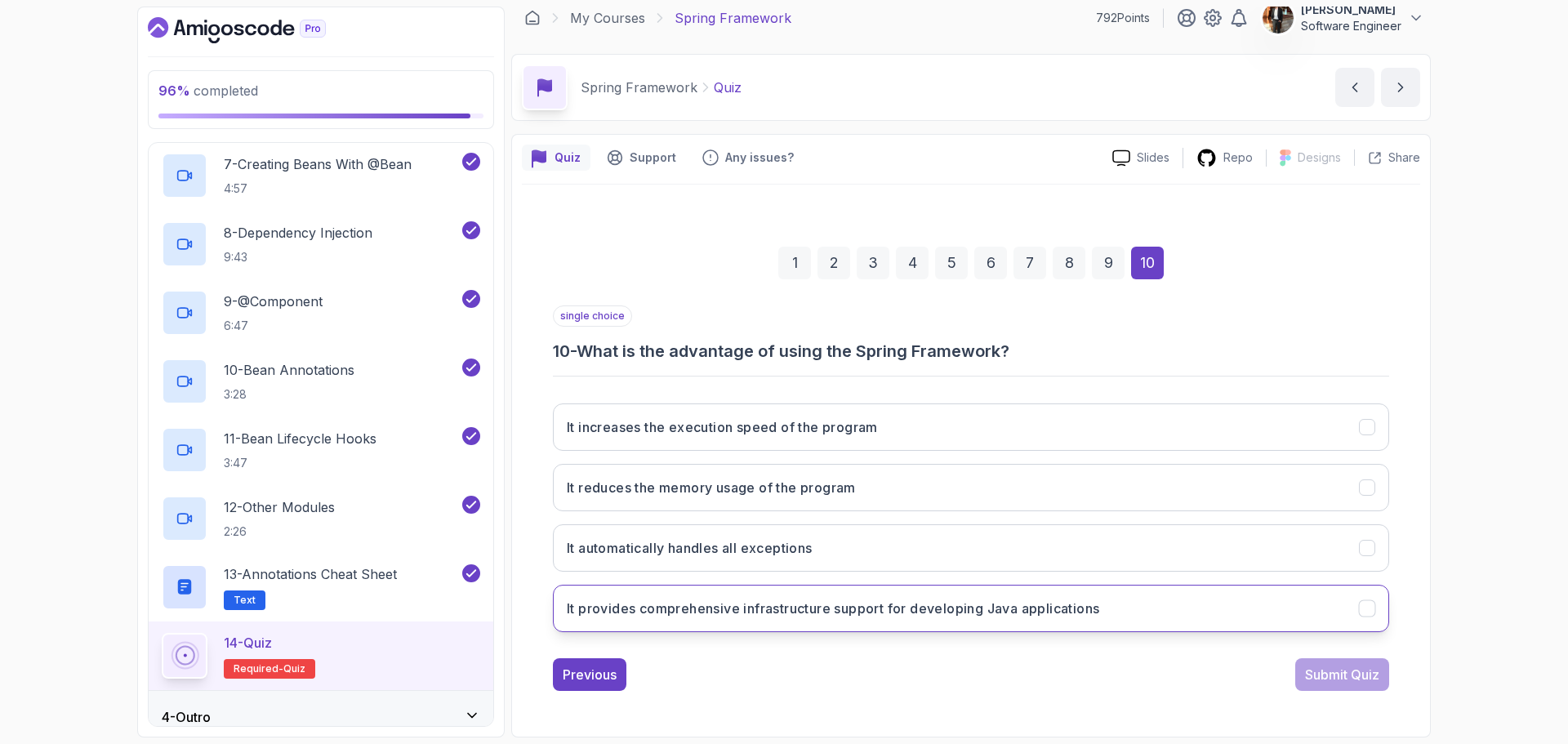
click at [831, 621] on button "It provides comprehensive infrastructure support for developing Java applicatio…" at bounding box center [971, 608] width 836 height 47
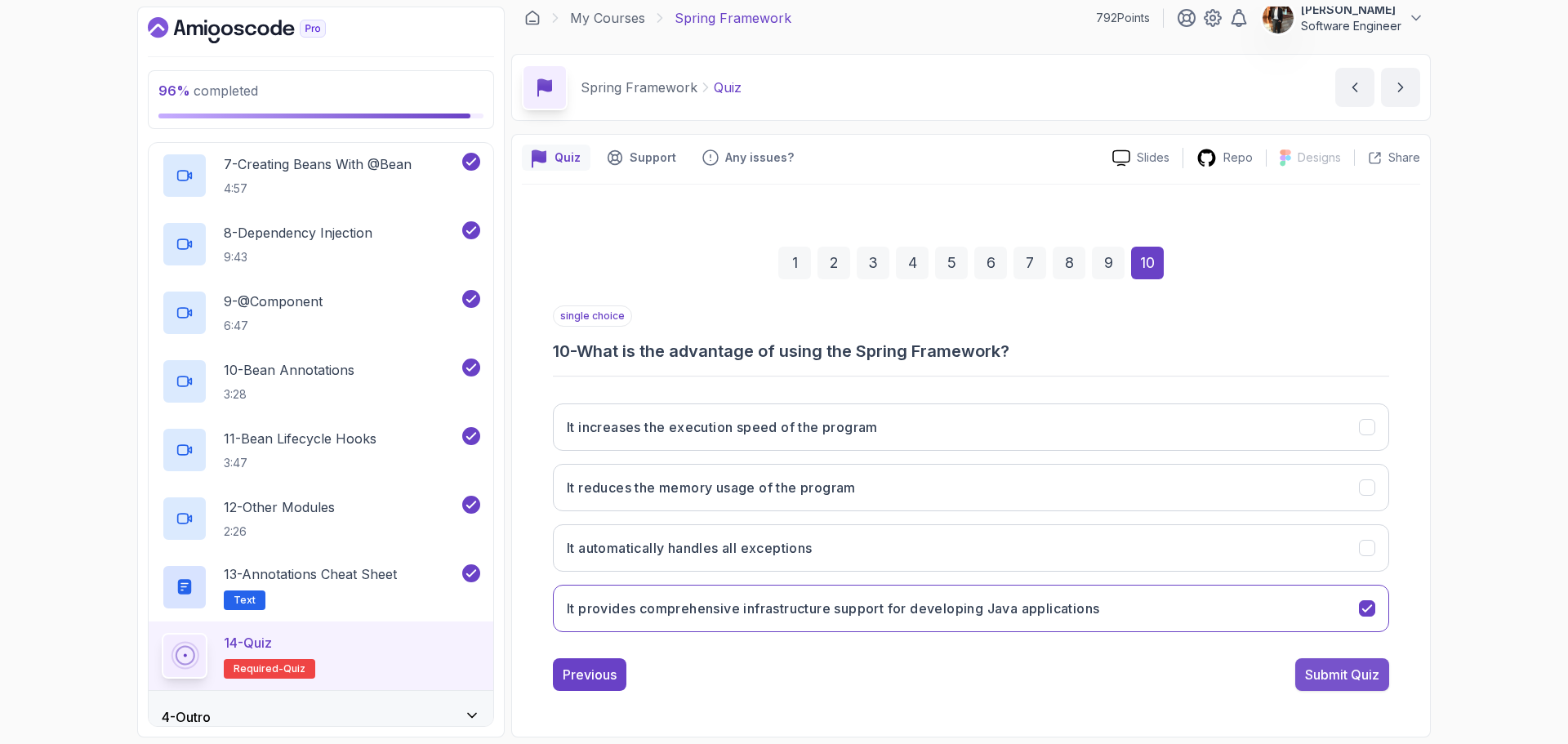
click at [1344, 679] on div "Submit Quiz" at bounding box center [1342, 674] width 74 height 19
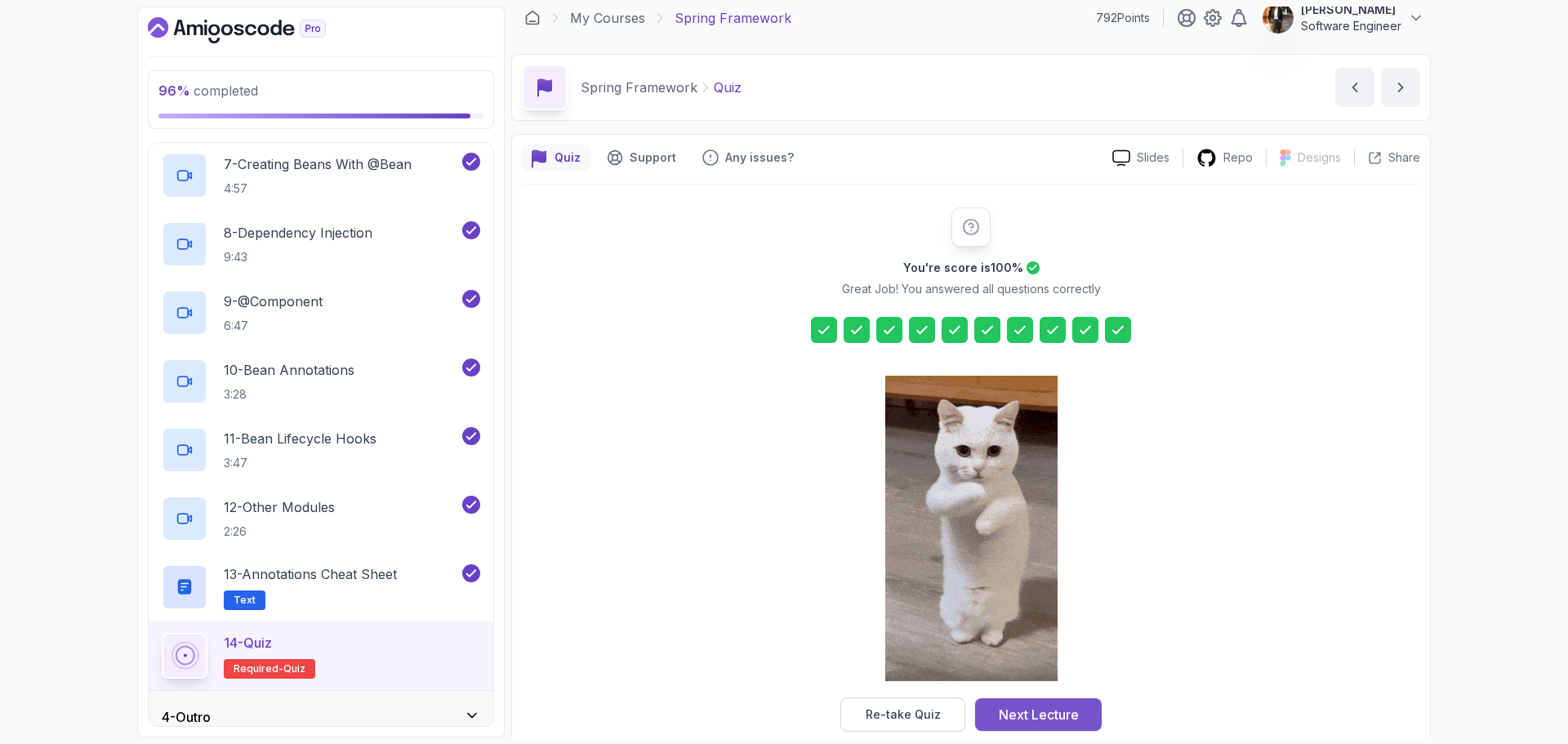
click at [1040, 718] on div "Next Lecture" at bounding box center [1038, 715] width 80 height 19
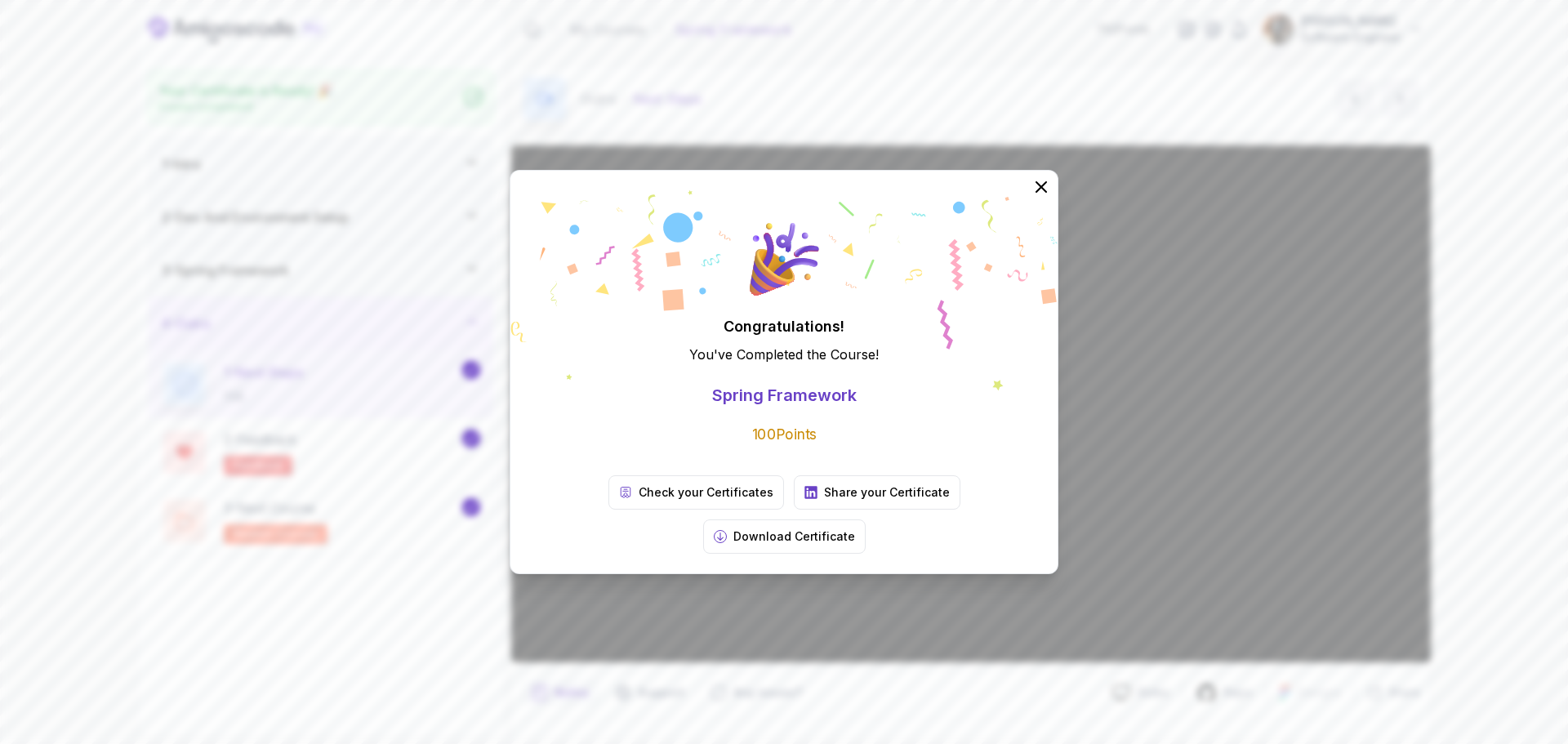
scroll to position [39, 0]
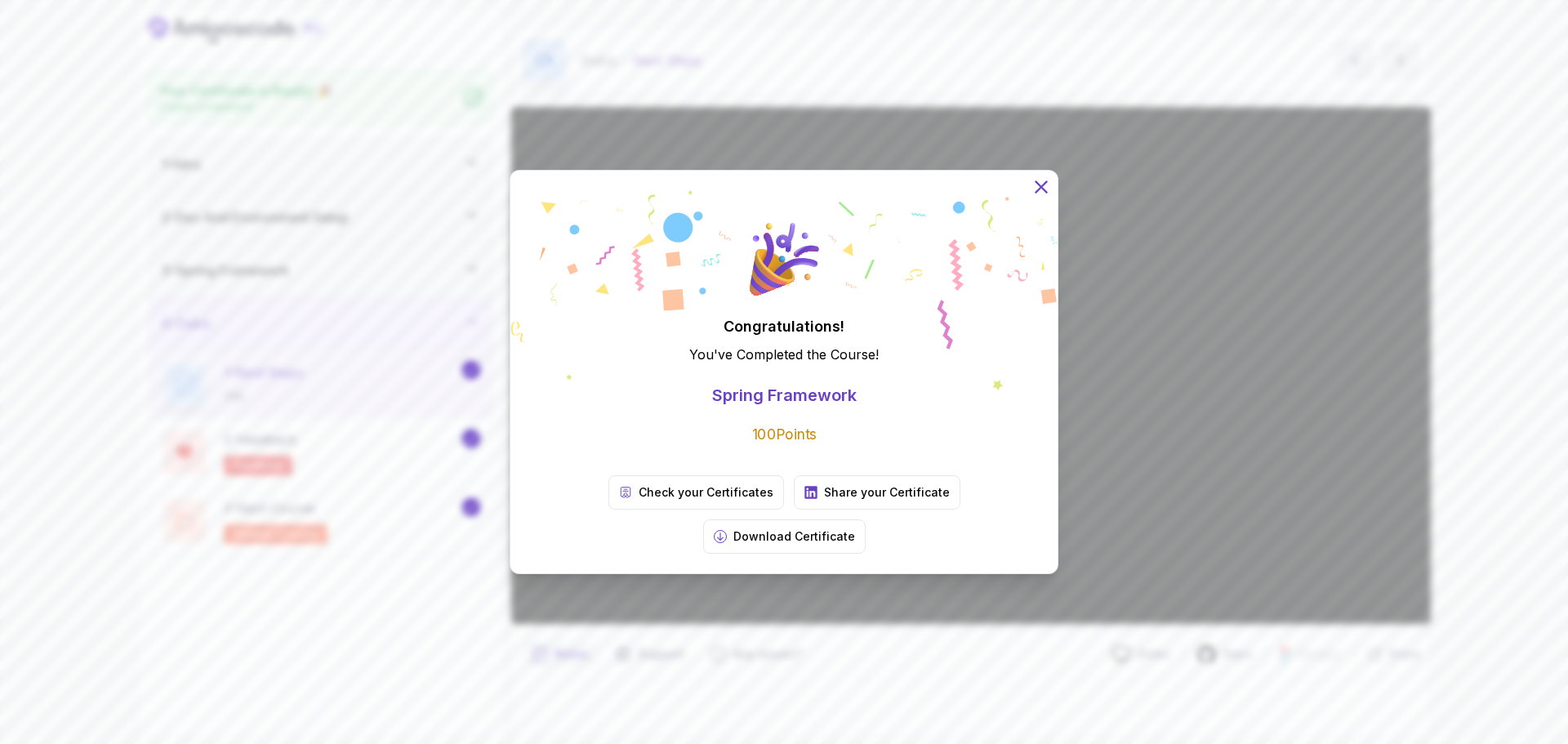
click at [1034, 197] on icon at bounding box center [1041, 187] width 21 height 21
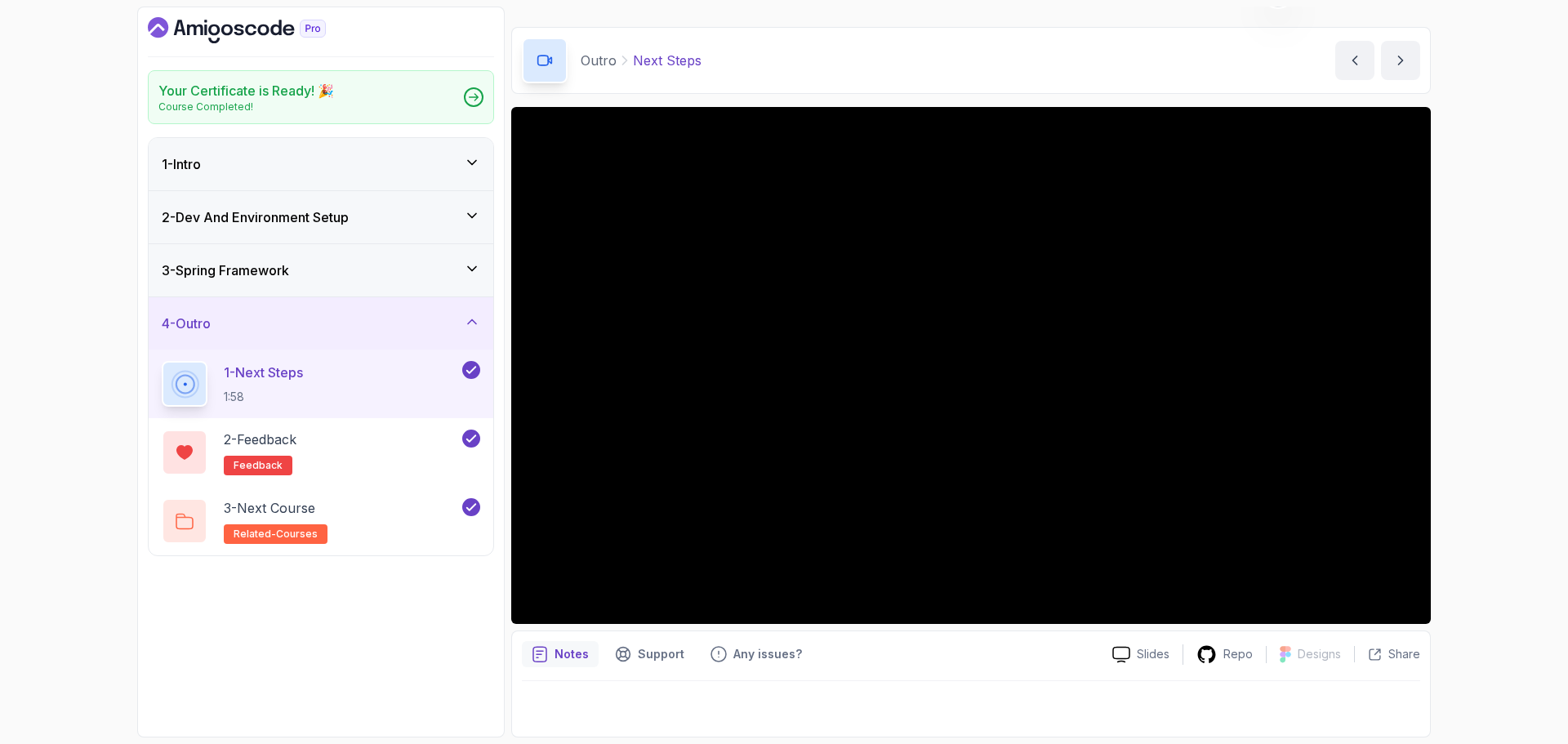
click at [281, 33] on icon "Dashboard" at bounding box center [276, 27] width 12 height 15
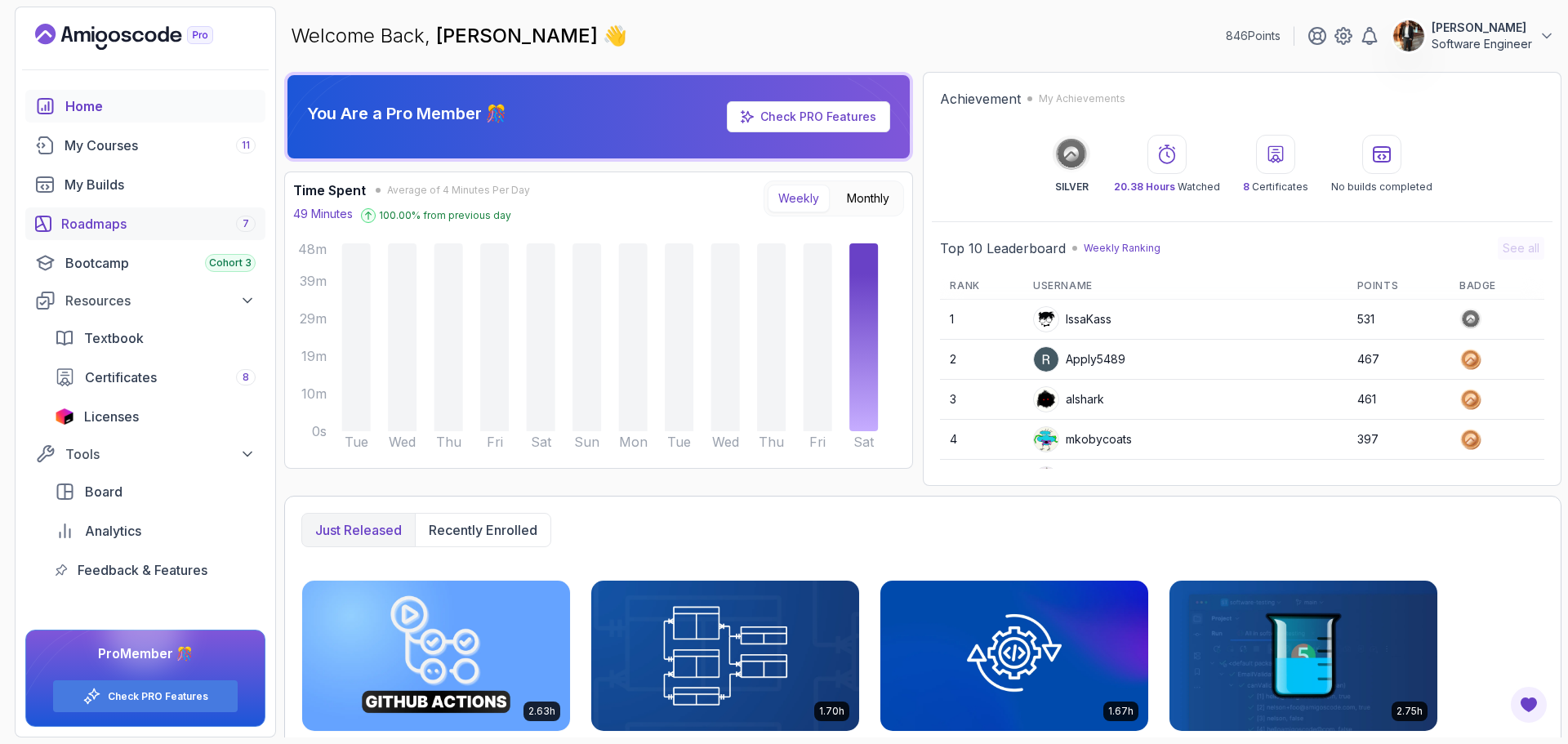
click at [107, 222] on div "Roadmaps 7" at bounding box center [158, 223] width 194 height 19
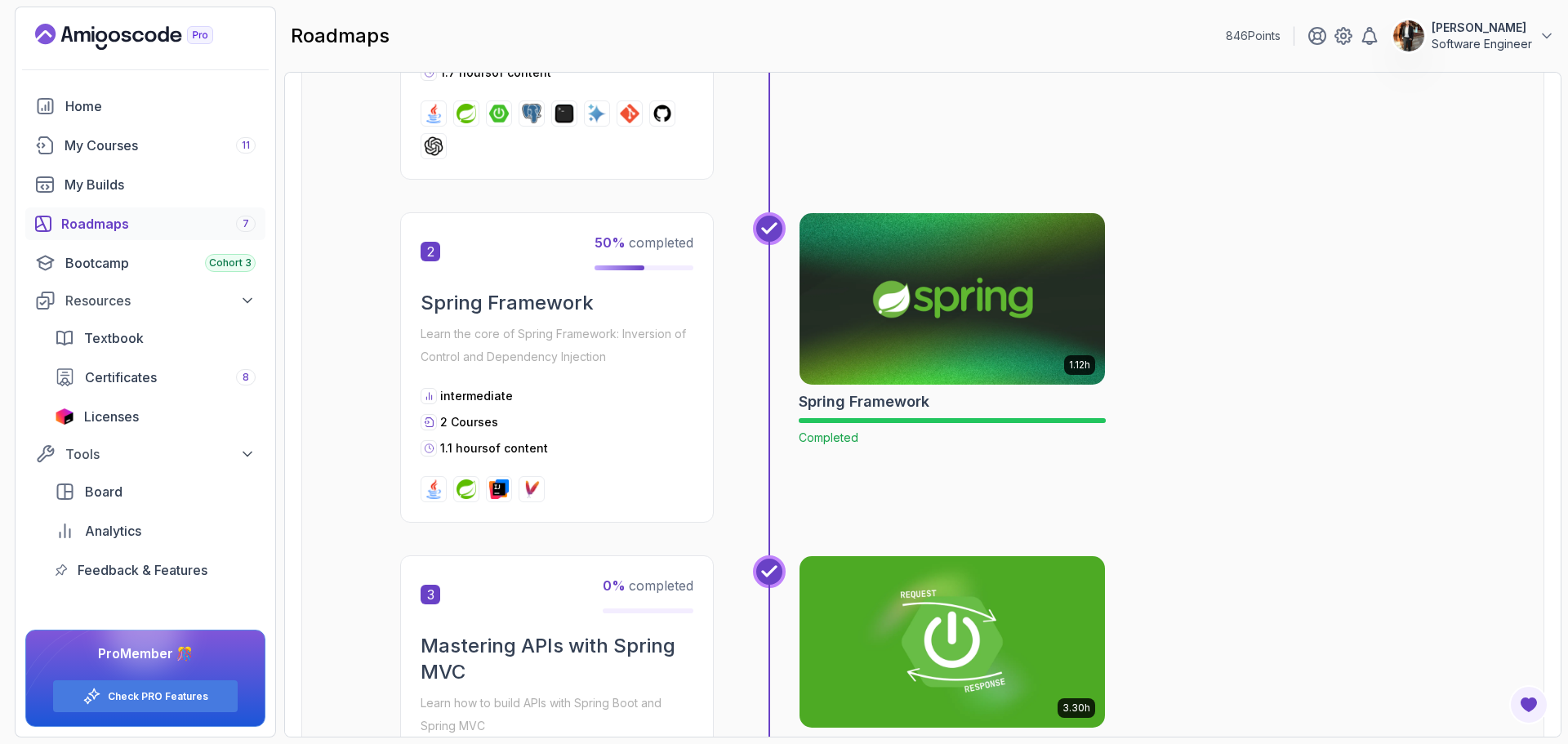
scroll to position [833, 0]
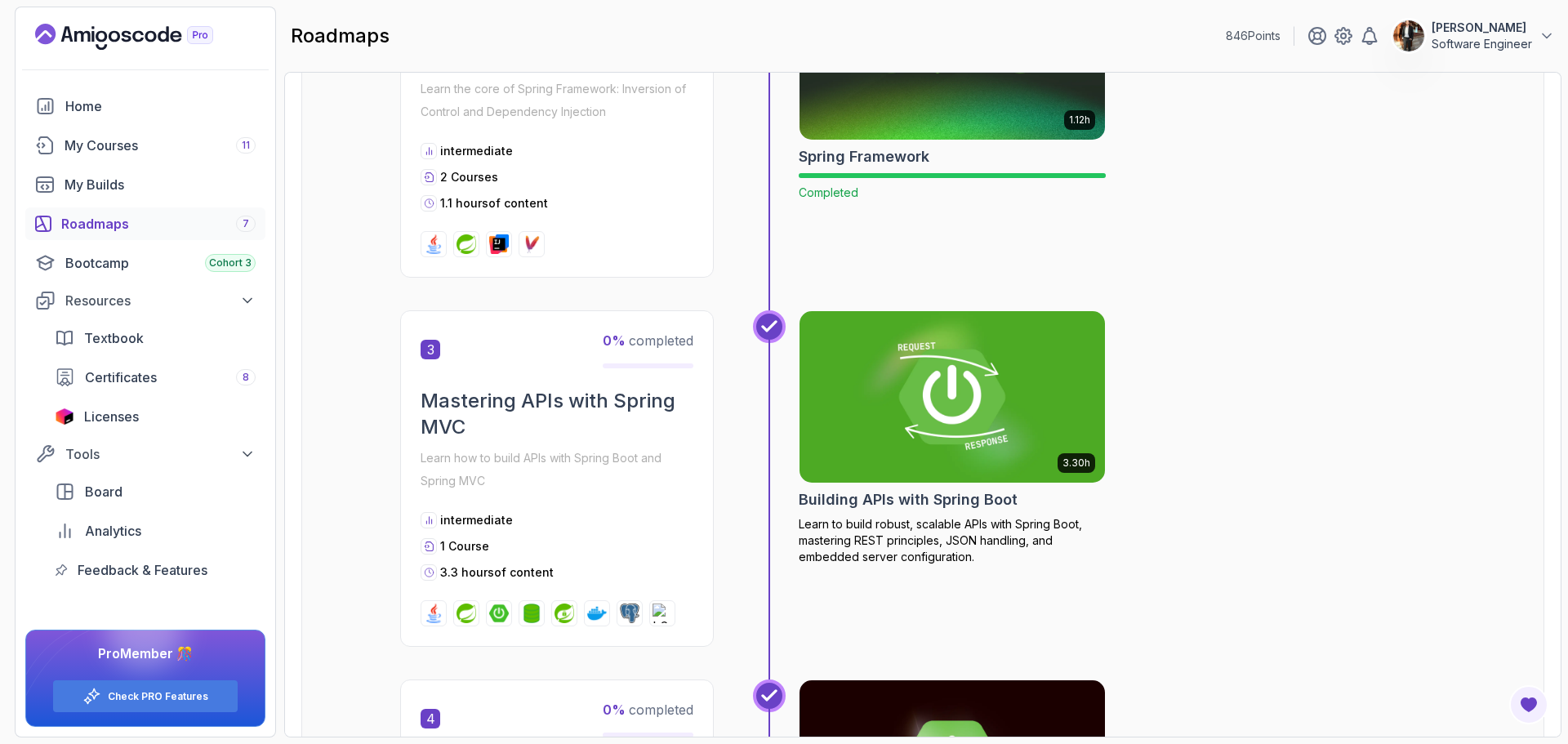
click at [922, 438] on img at bounding box center [953, 397] width 321 height 180
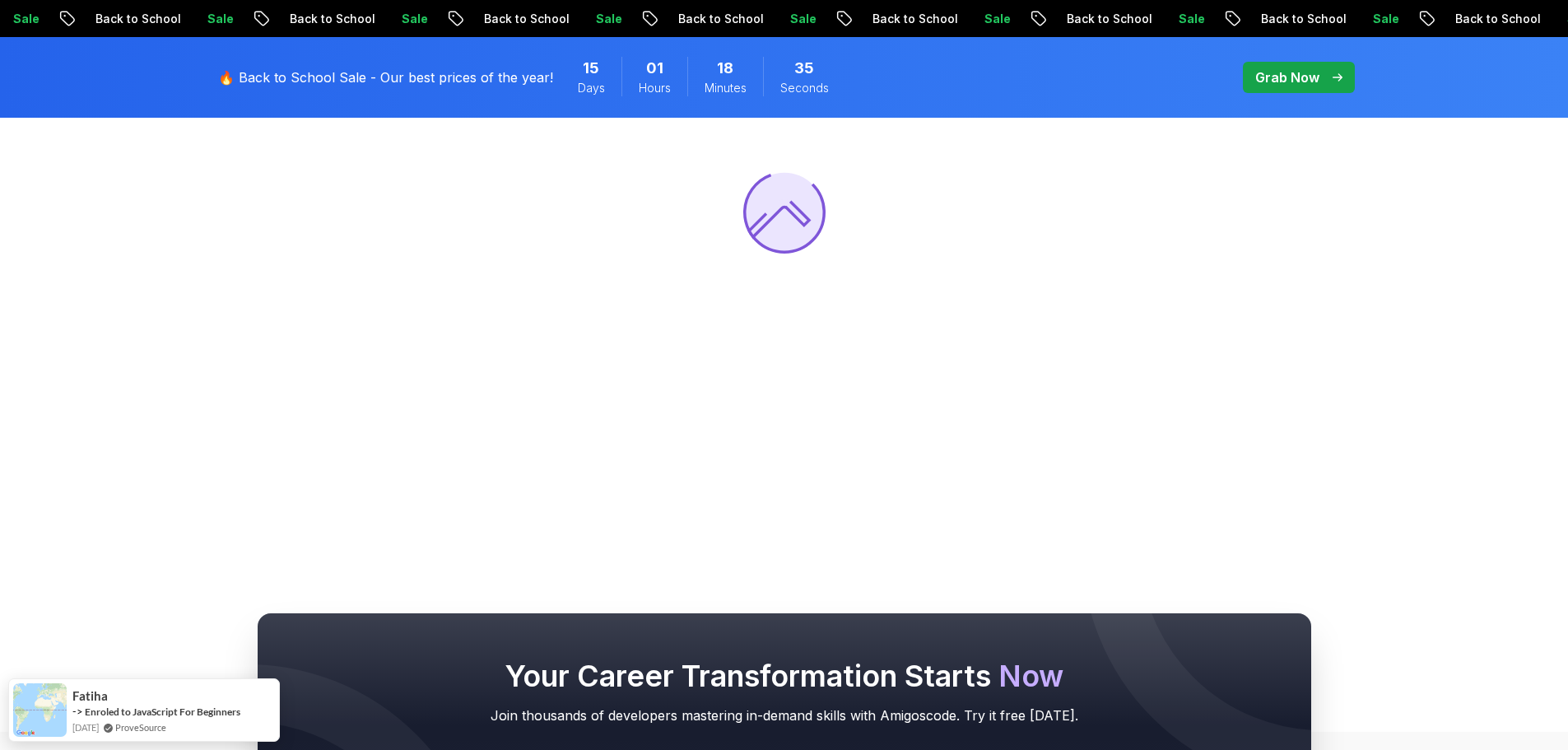
scroll to position [576, 0]
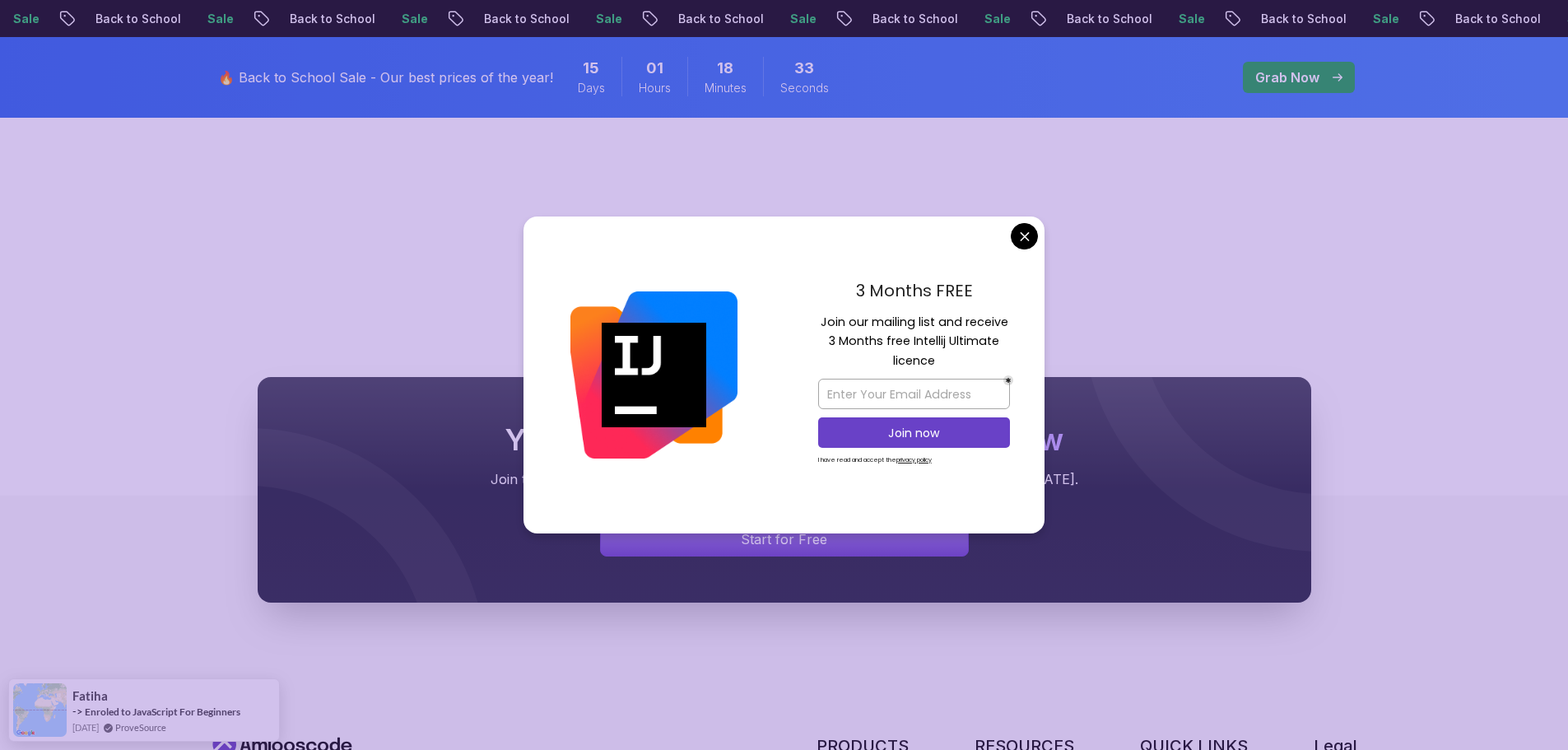
click at [1028, 245] on body "Sale Back to School Sale Back to School Sale Back to School Sale Back to School…" at bounding box center [784, 289] width 1568 height 1730
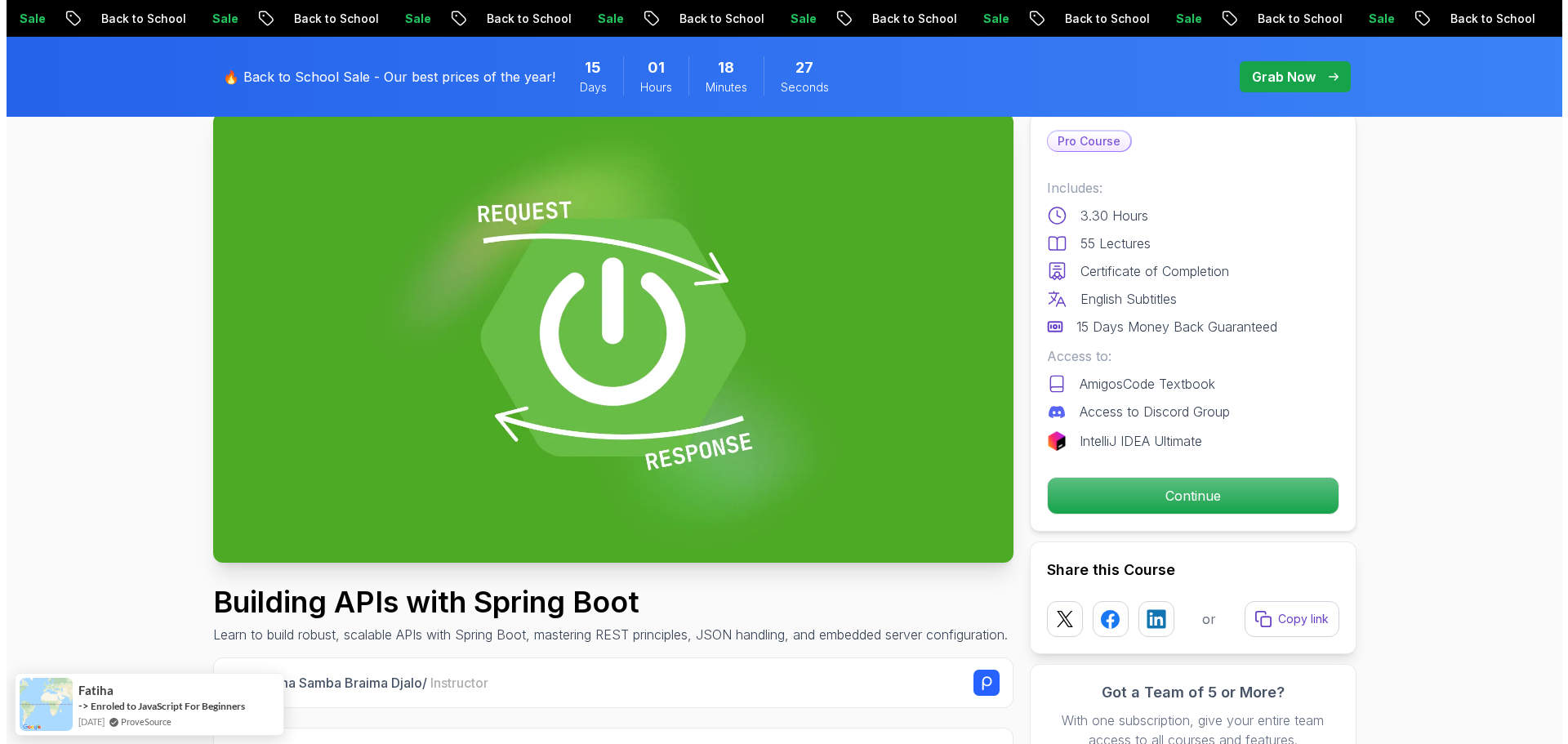
scroll to position [0, 0]
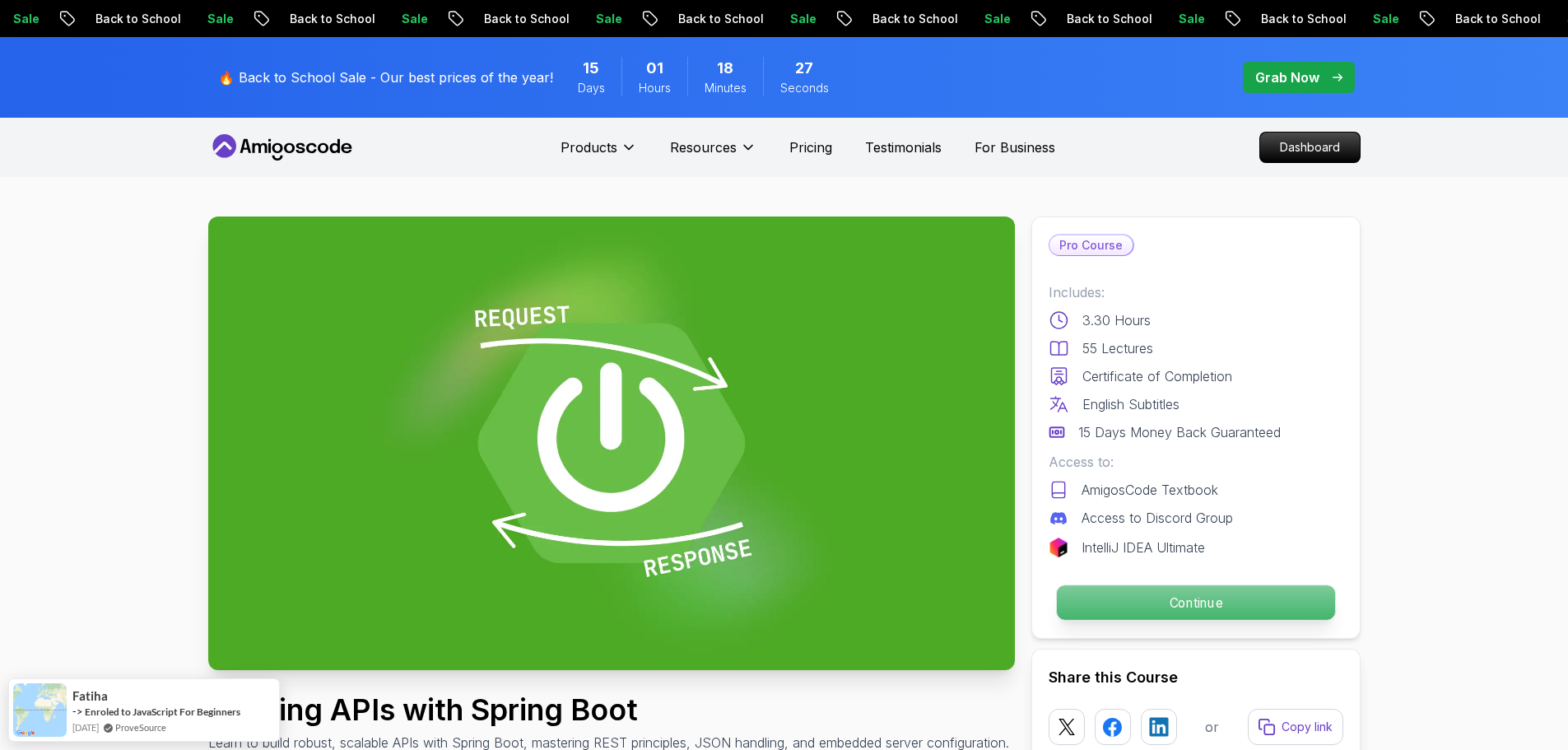
click at [1193, 606] on p "Continue" at bounding box center [1195, 602] width 278 height 34
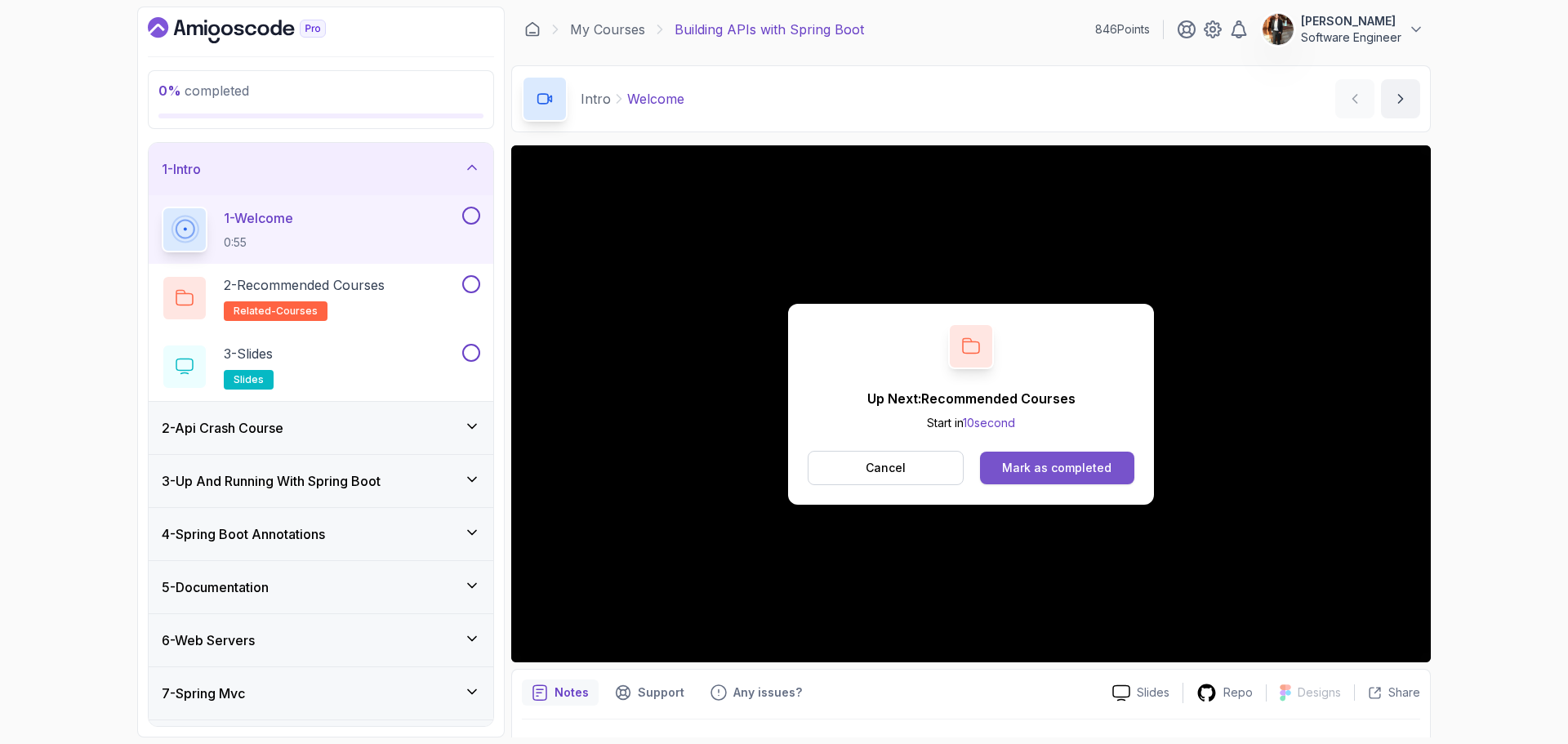
click at [1054, 460] on div "Mark as completed" at bounding box center [1056, 467] width 109 height 16
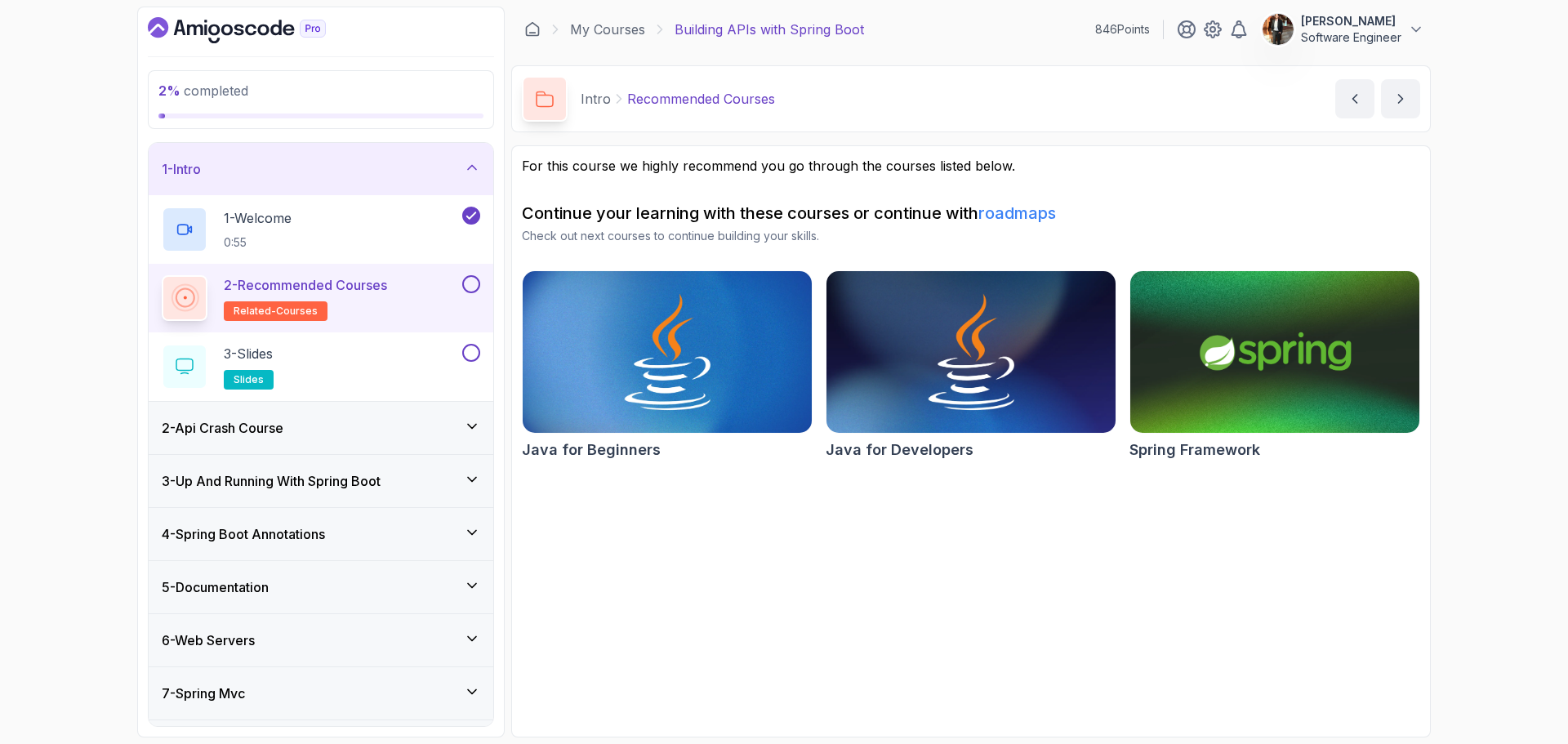
click at [468, 288] on button at bounding box center [471, 284] width 18 height 18
click at [456, 364] on div "3 - Slides slides" at bounding box center [310, 366] width 297 height 45
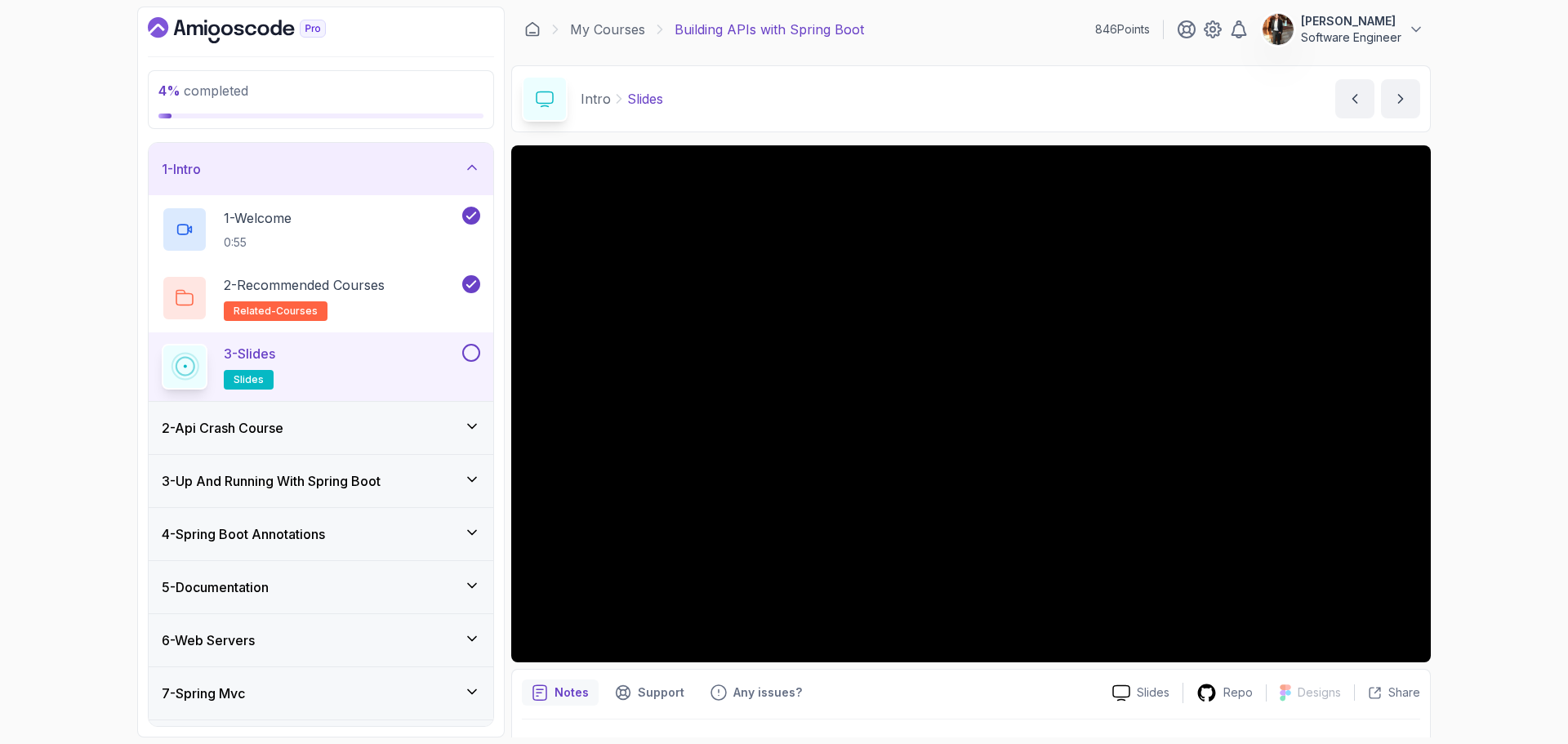
click at [469, 352] on button at bounding box center [471, 352] width 18 height 18
click at [469, 411] on div "2 - Api Crash Course" at bounding box center [321, 428] width 344 height 52
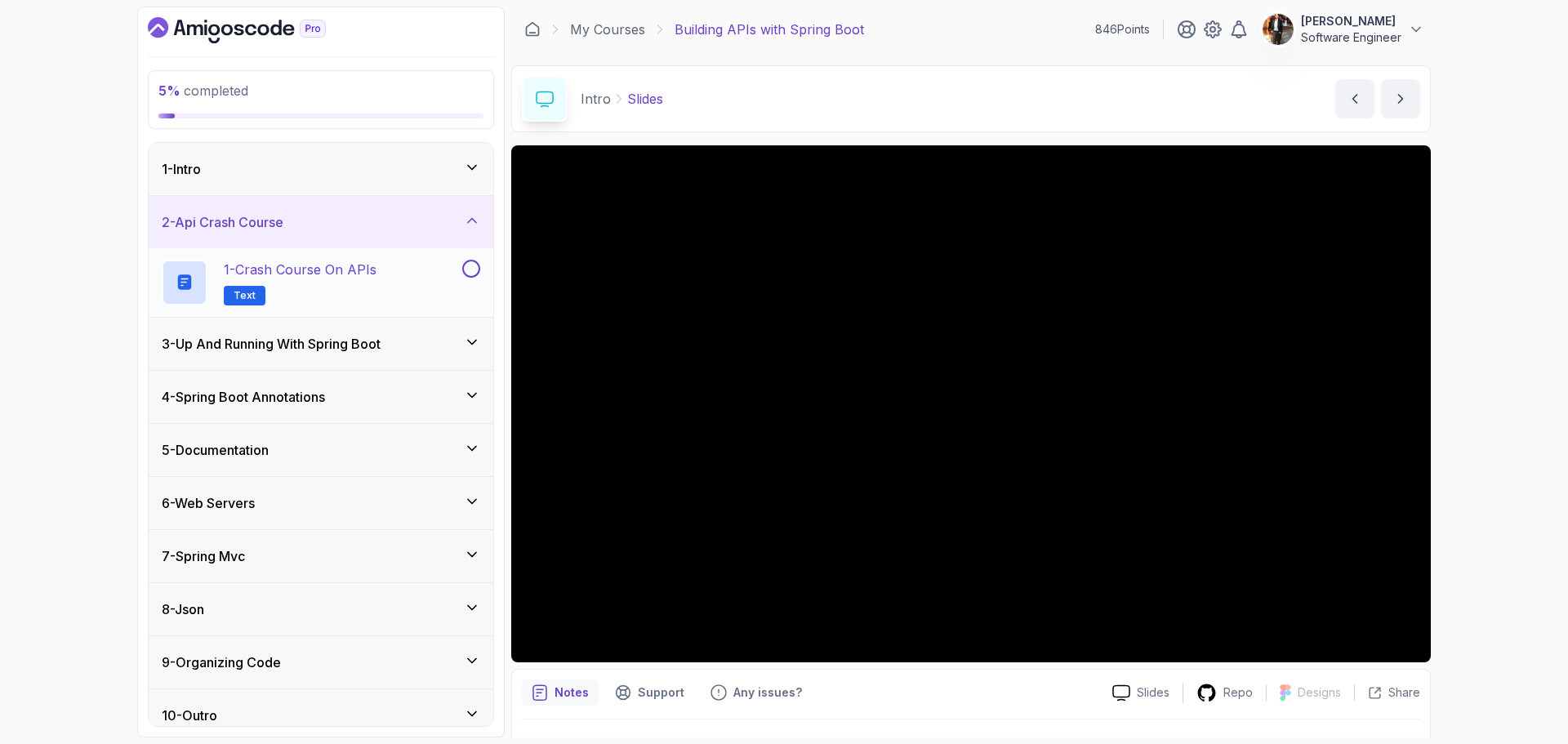
click at [401, 283] on div "1 - Crash Course on APIs Text" at bounding box center [310, 282] width 297 height 45
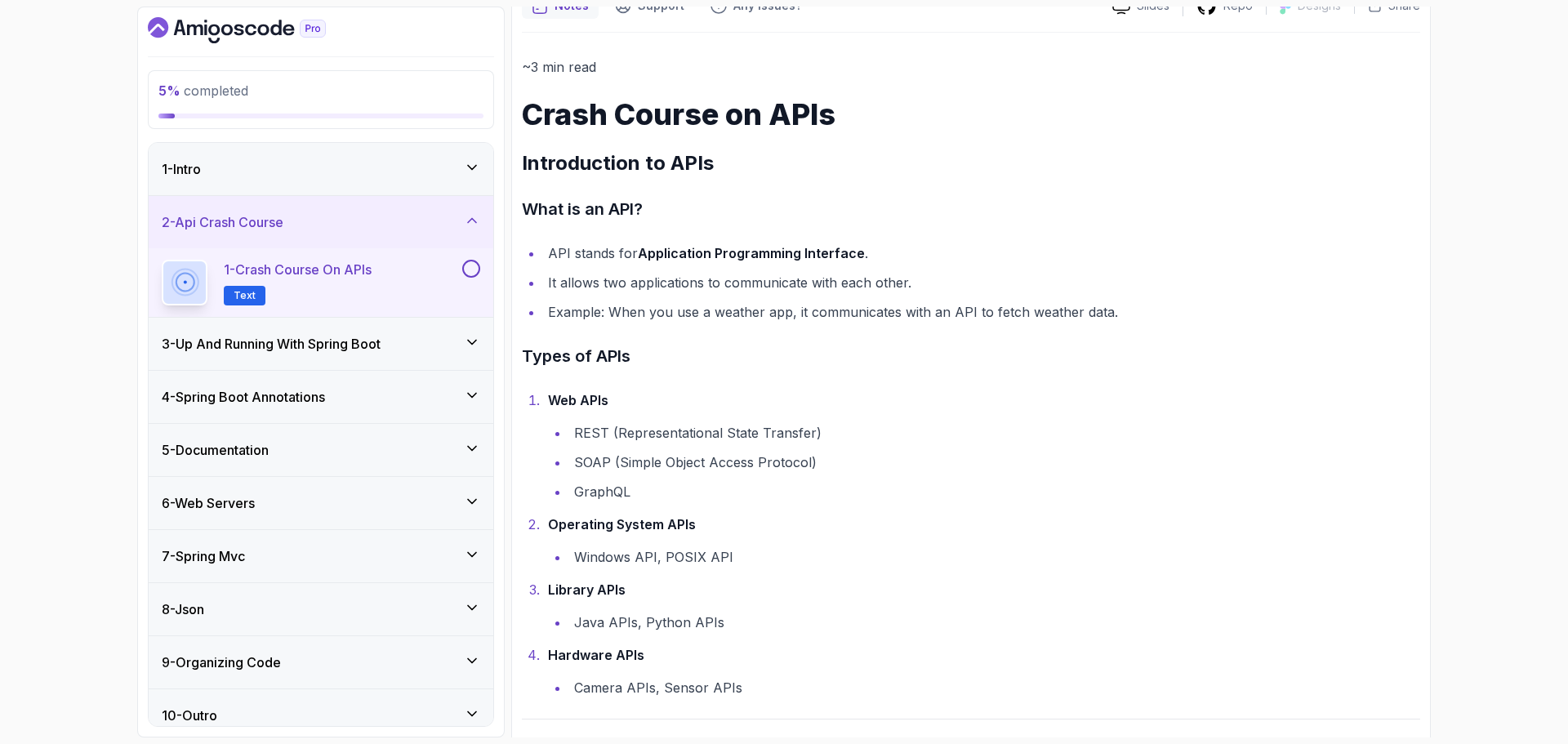
scroll to position [245, 0]
